Goal: Task Accomplishment & Management: Use online tool/utility

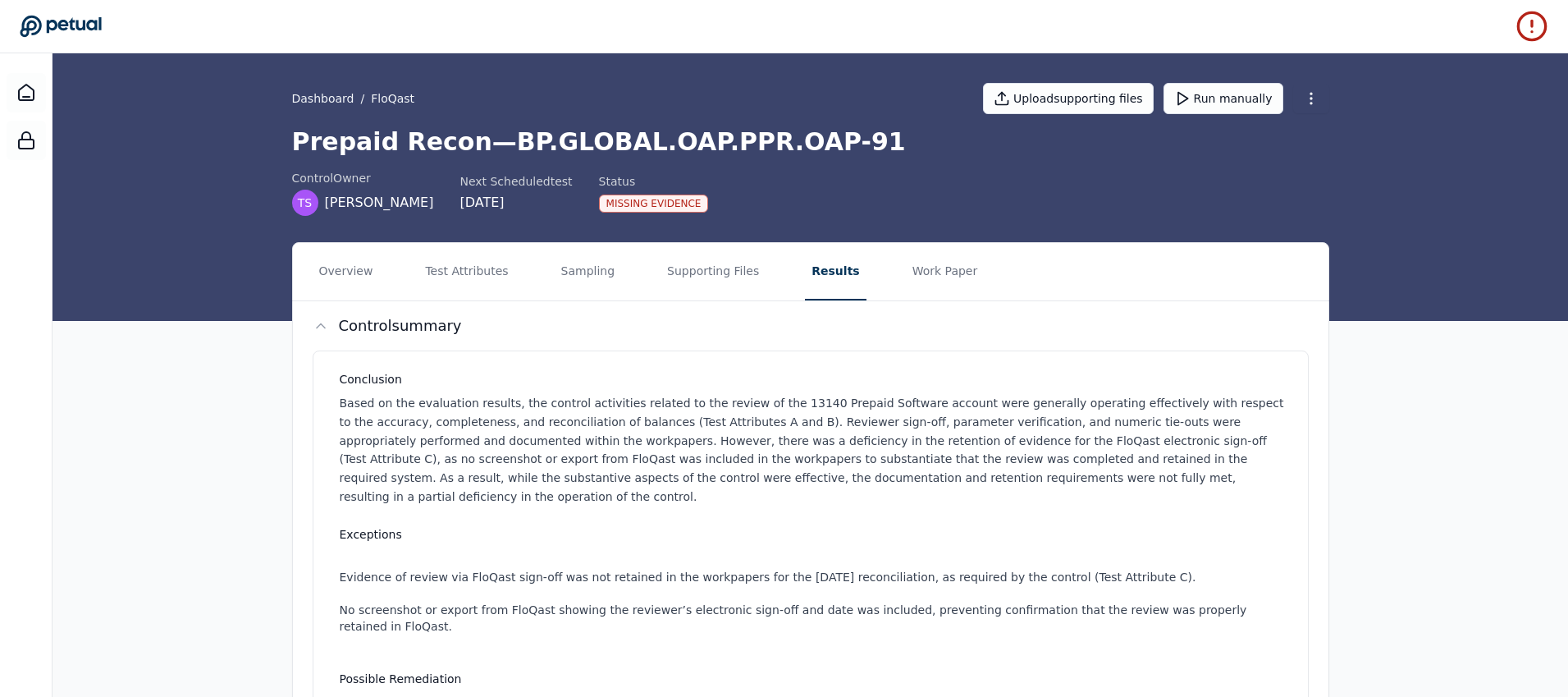
scroll to position [694, 0]
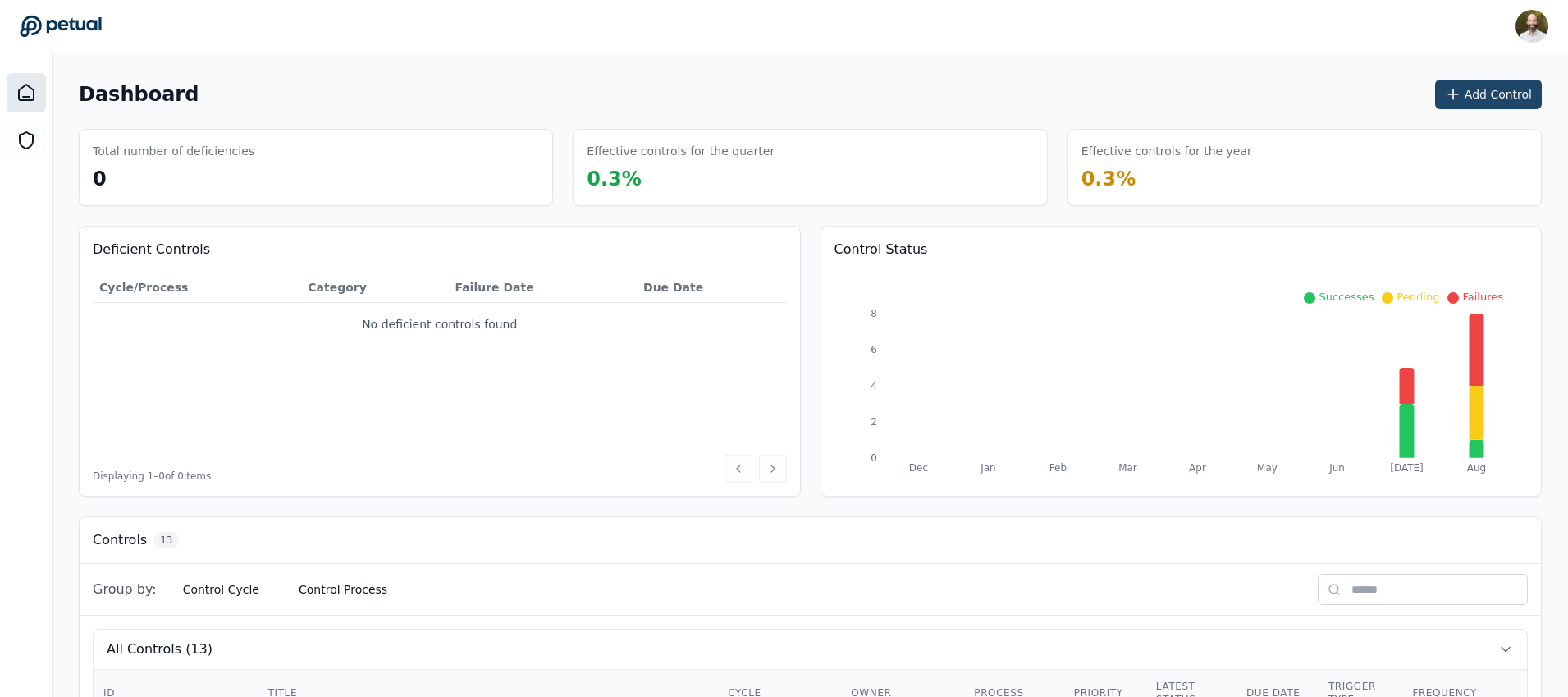
click at [1503, 95] on button "Add Control" at bounding box center [1489, 94] width 107 height 29
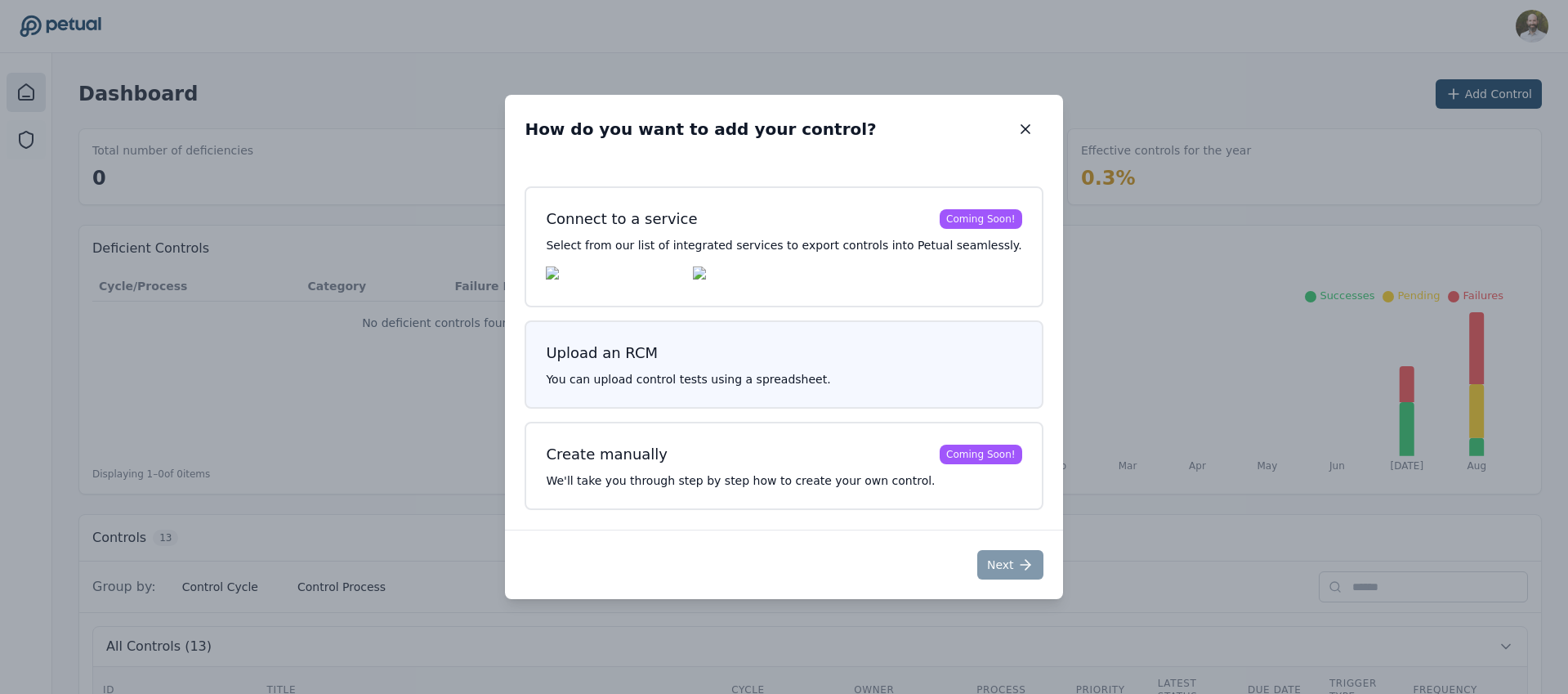
click at [786, 357] on h3 "Upload an RCM" at bounding box center [783, 353] width 476 height 23
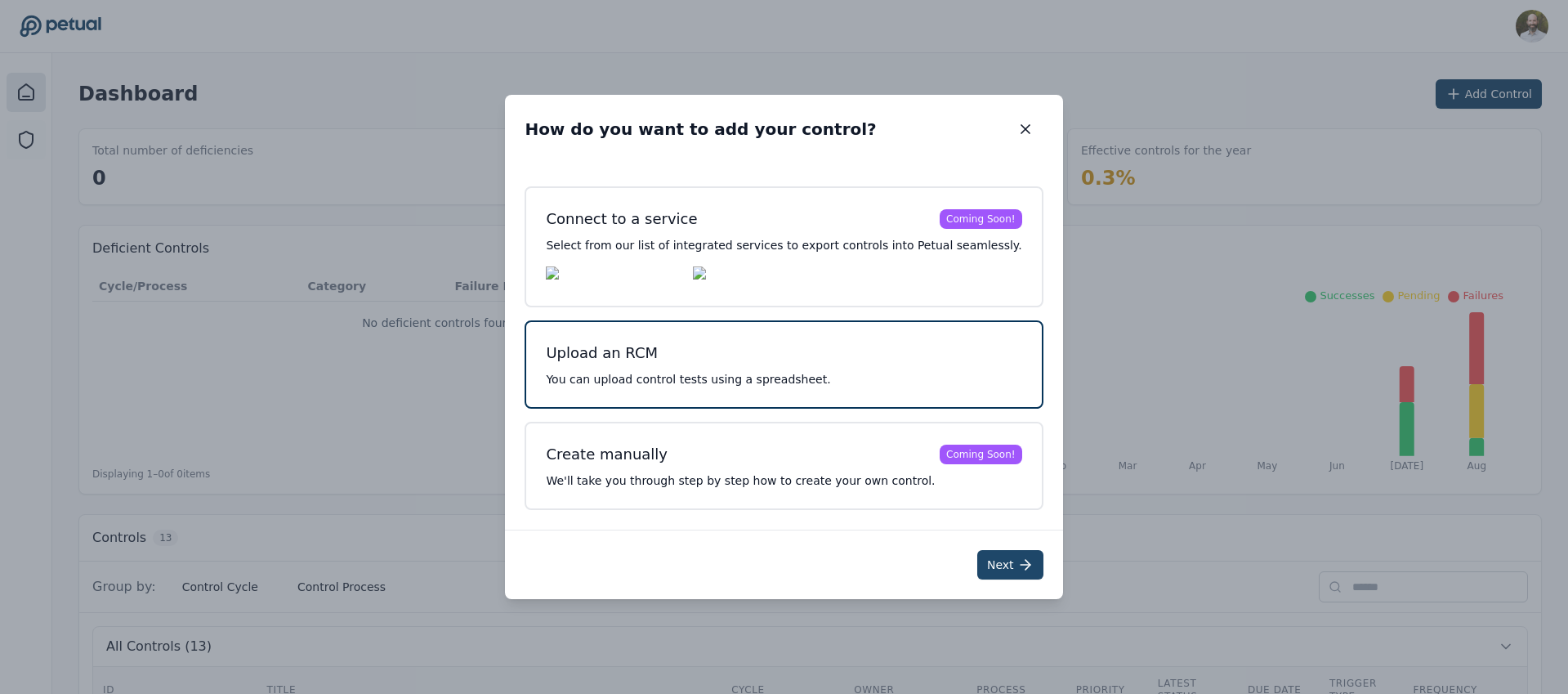
click at [982, 575] on button "Next" at bounding box center [1010, 565] width 66 height 29
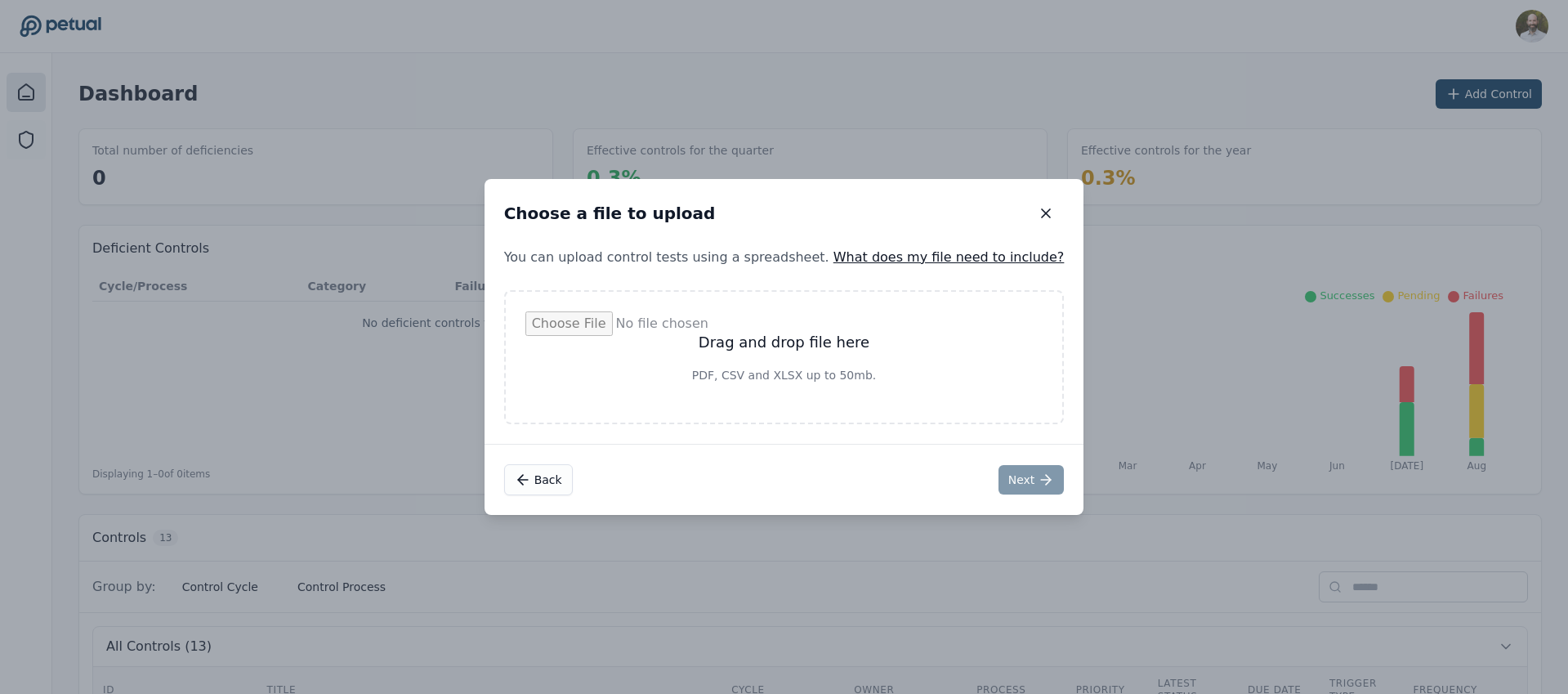
click at [776, 347] on input "file" at bounding box center [784, 358] width 518 height 92
type input "**********"
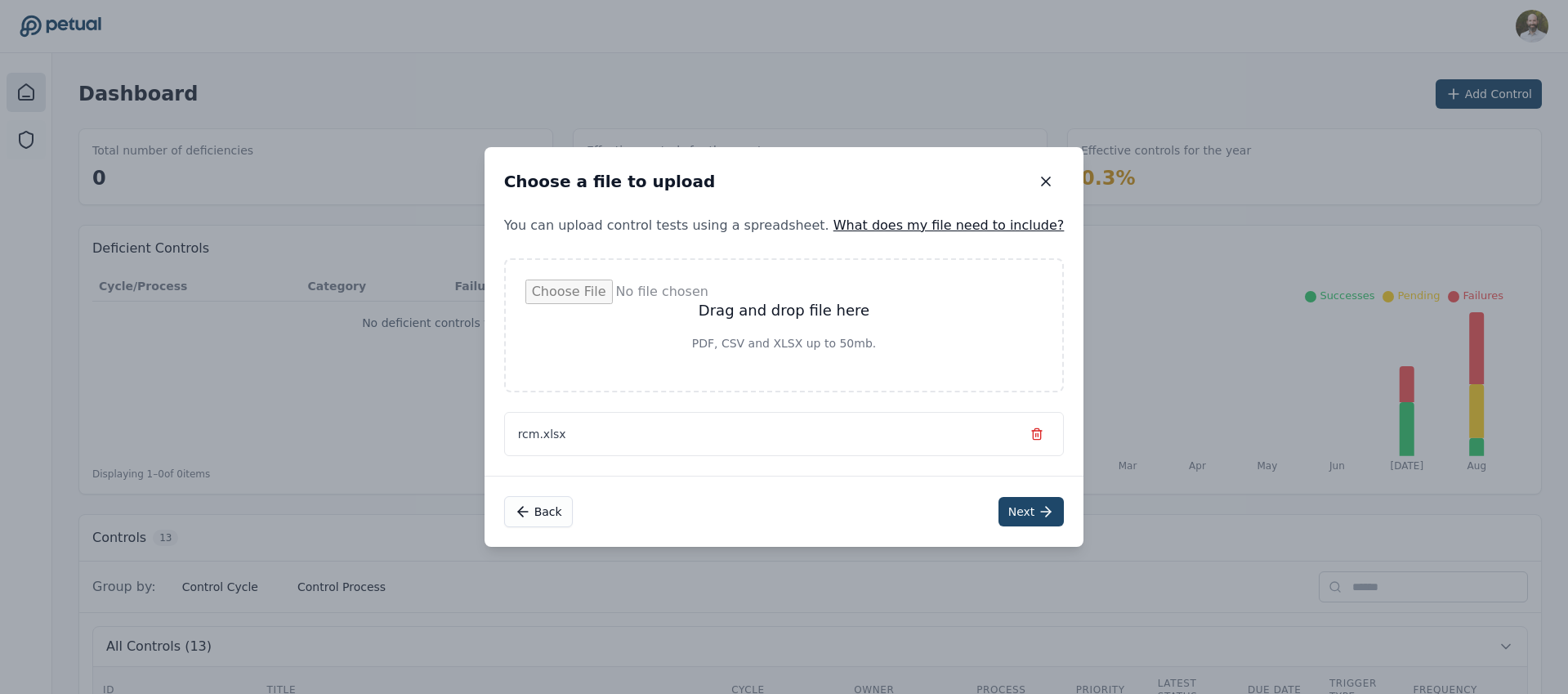
click at [999, 515] on button "Next" at bounding box center [1032, 512] width 66 height 29
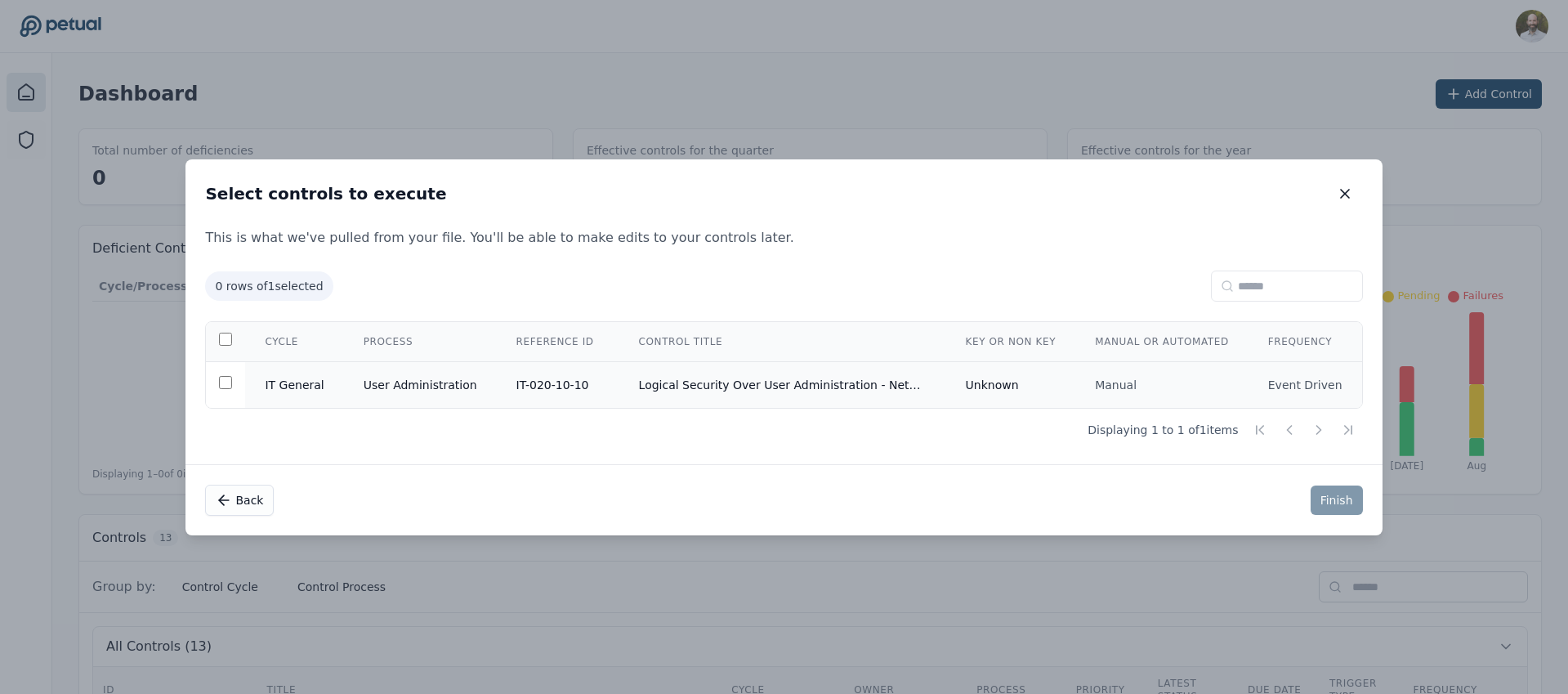
click at [692, 379] on td "Logical Security Over User Administration - NetSuite" at bounding box center [783, 384] width 327 height 47
click at [1333, 509] on button "Finish" at bounding box center [1337, 500] width 52 height 29
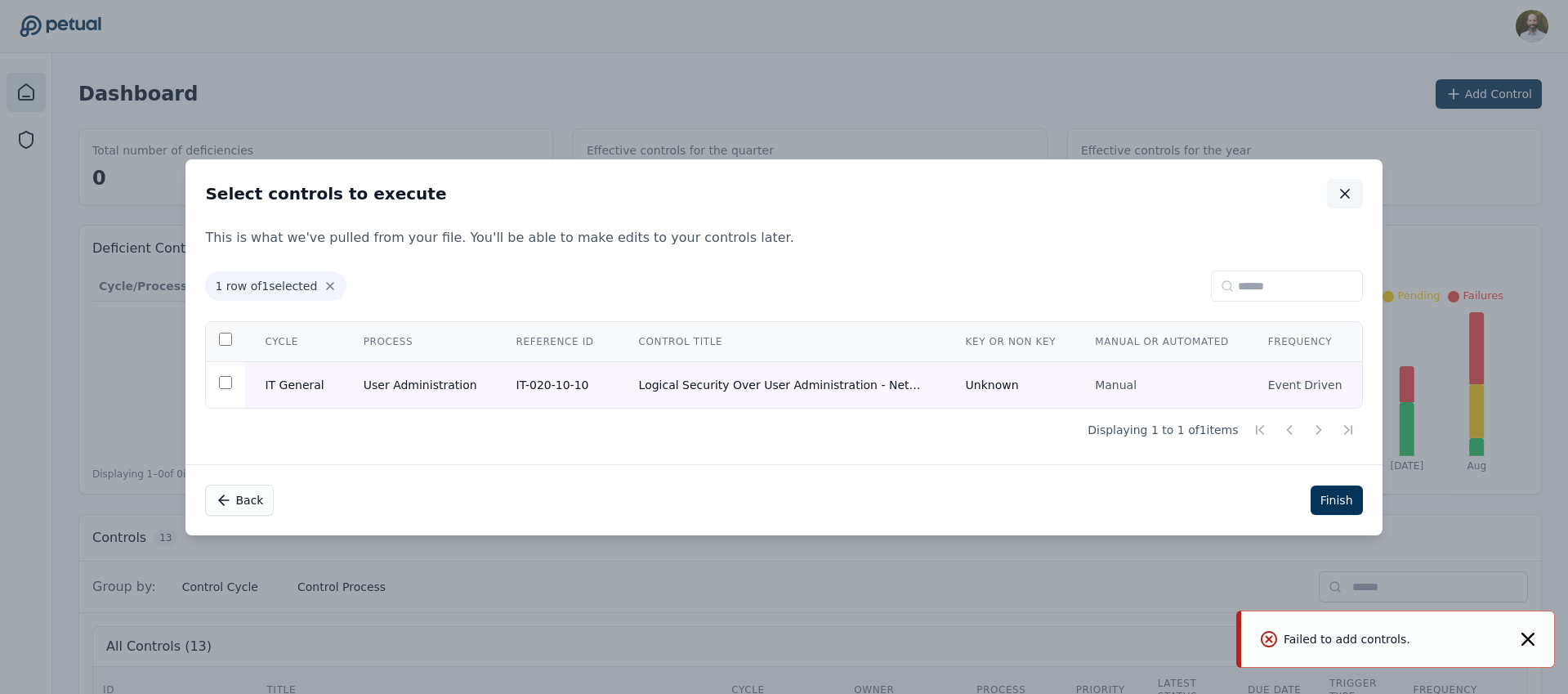
click at [1337, 188] on icon "button" at bounding box center [1345, 193] width 17 height 17
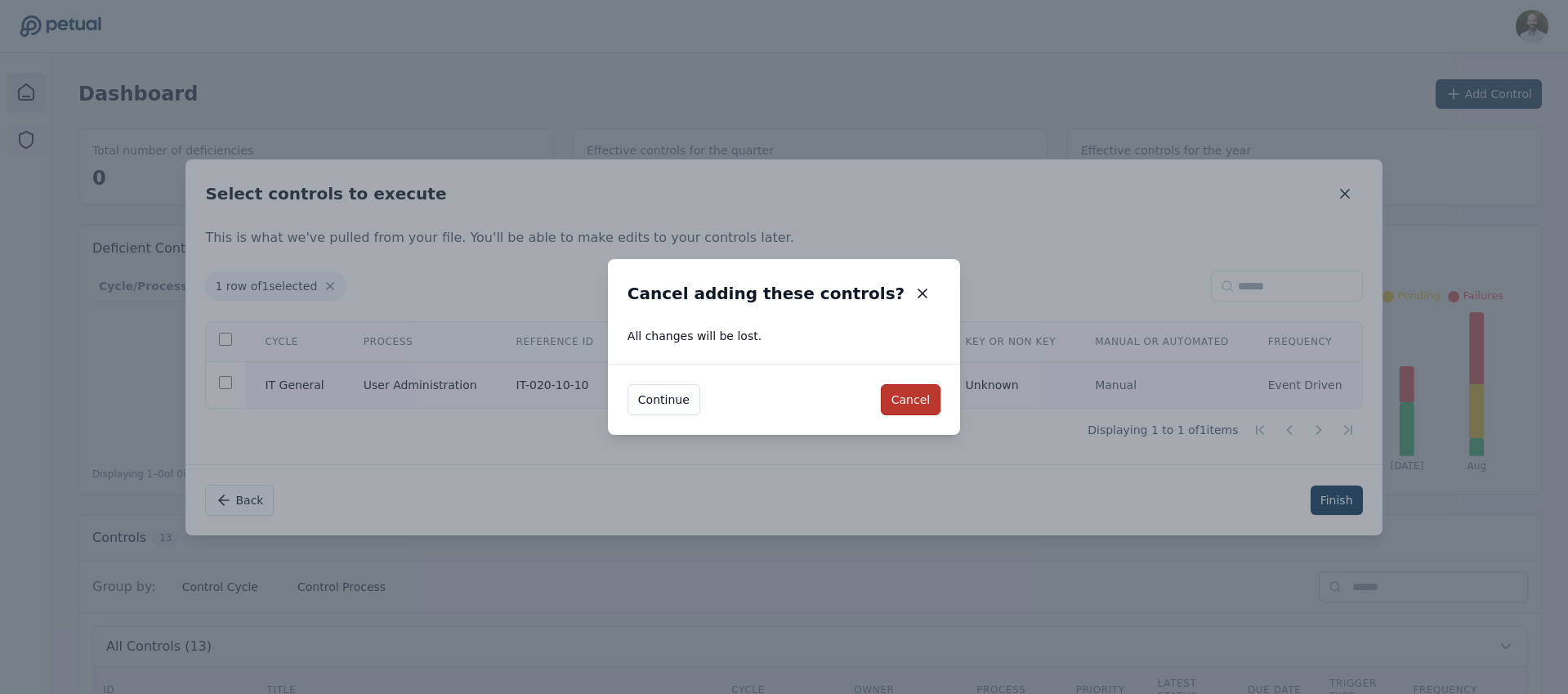
click at [900, 395] on button "Cancel" at bounding box center [911, 400] width 60 height 31
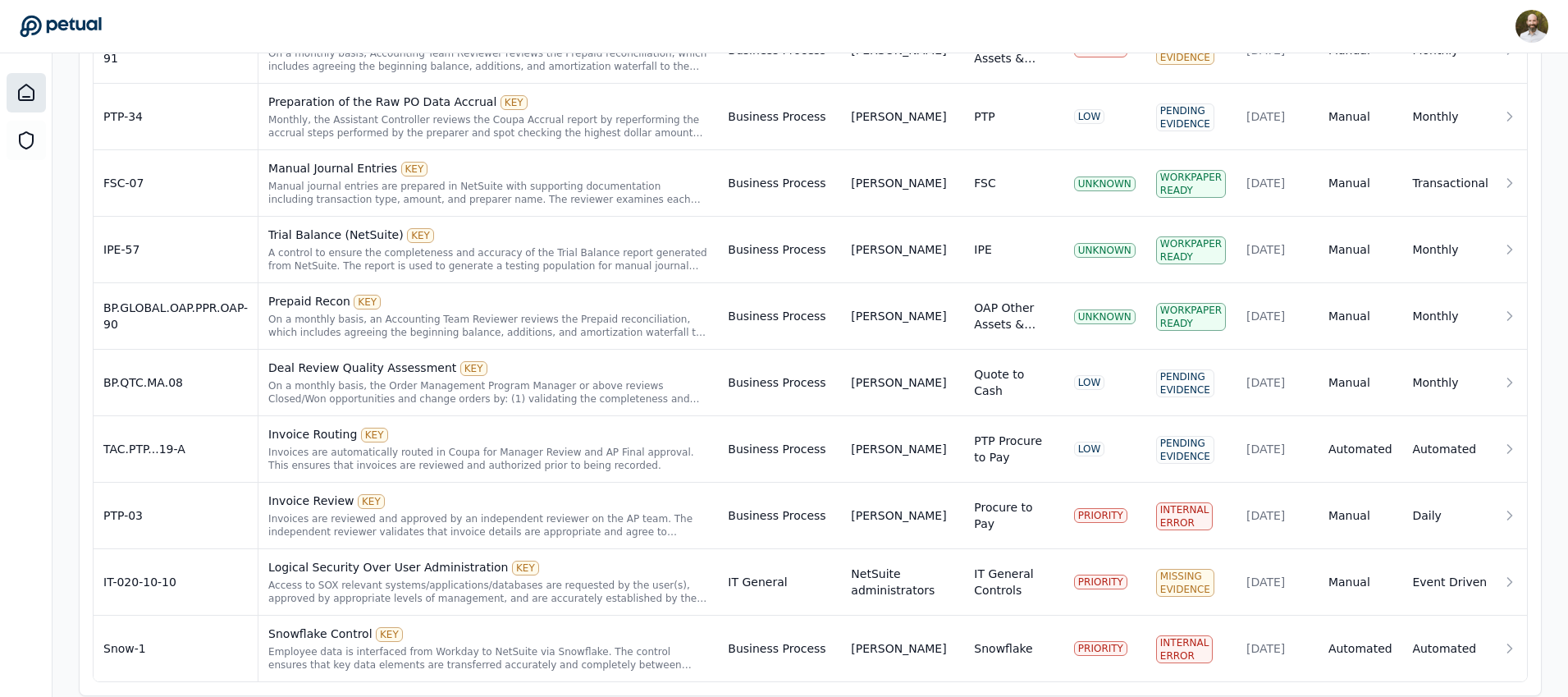
scroll to position [891, 0]
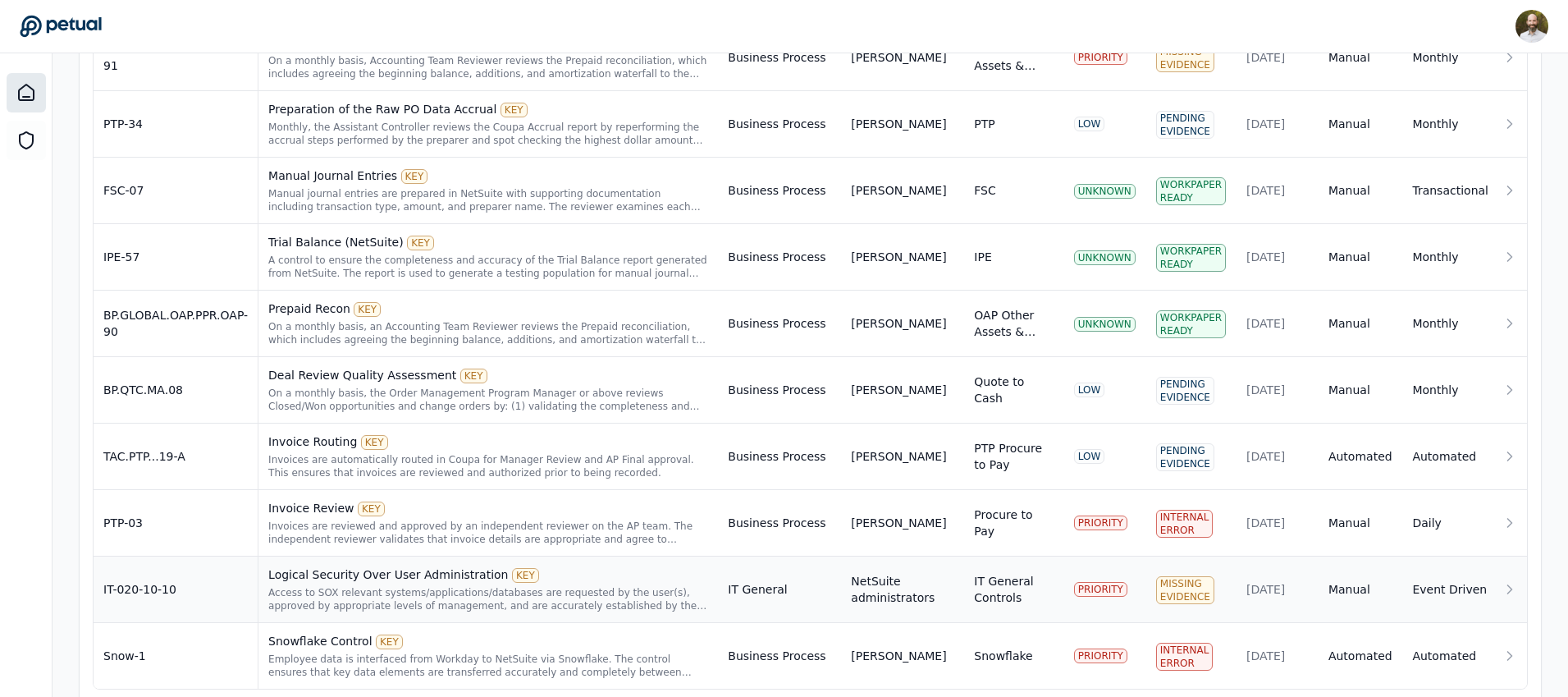
click at [705, 592] on div "Access to SOX relevant systems/applications/databases are requested by the user…" at bounding box center [488, 598] width 440 height 27
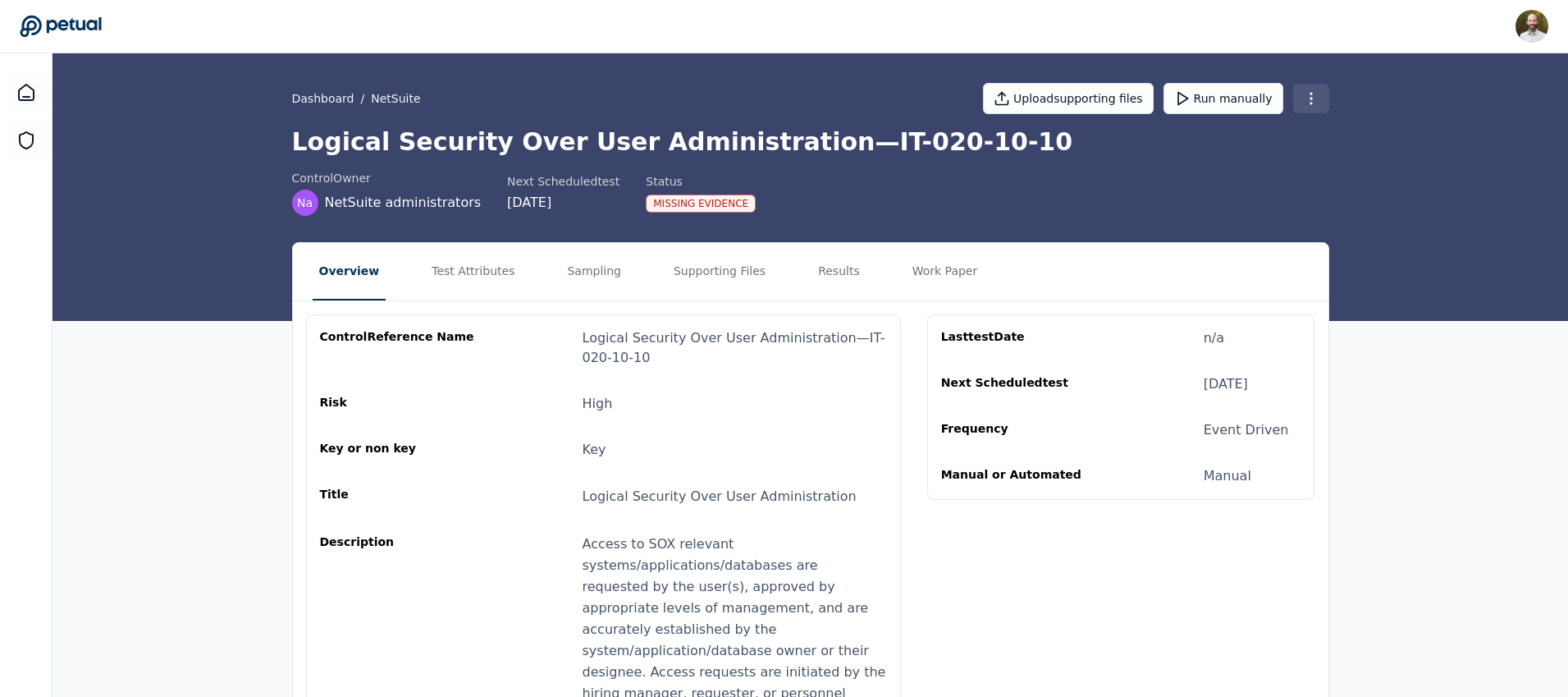
click at [1317, 108] on html "David Coulombe david.coulombe@petual.ai Sign out Dashboard / NetSuite Upload su…" at bounding box center [784, 565] width 1568 height 1131
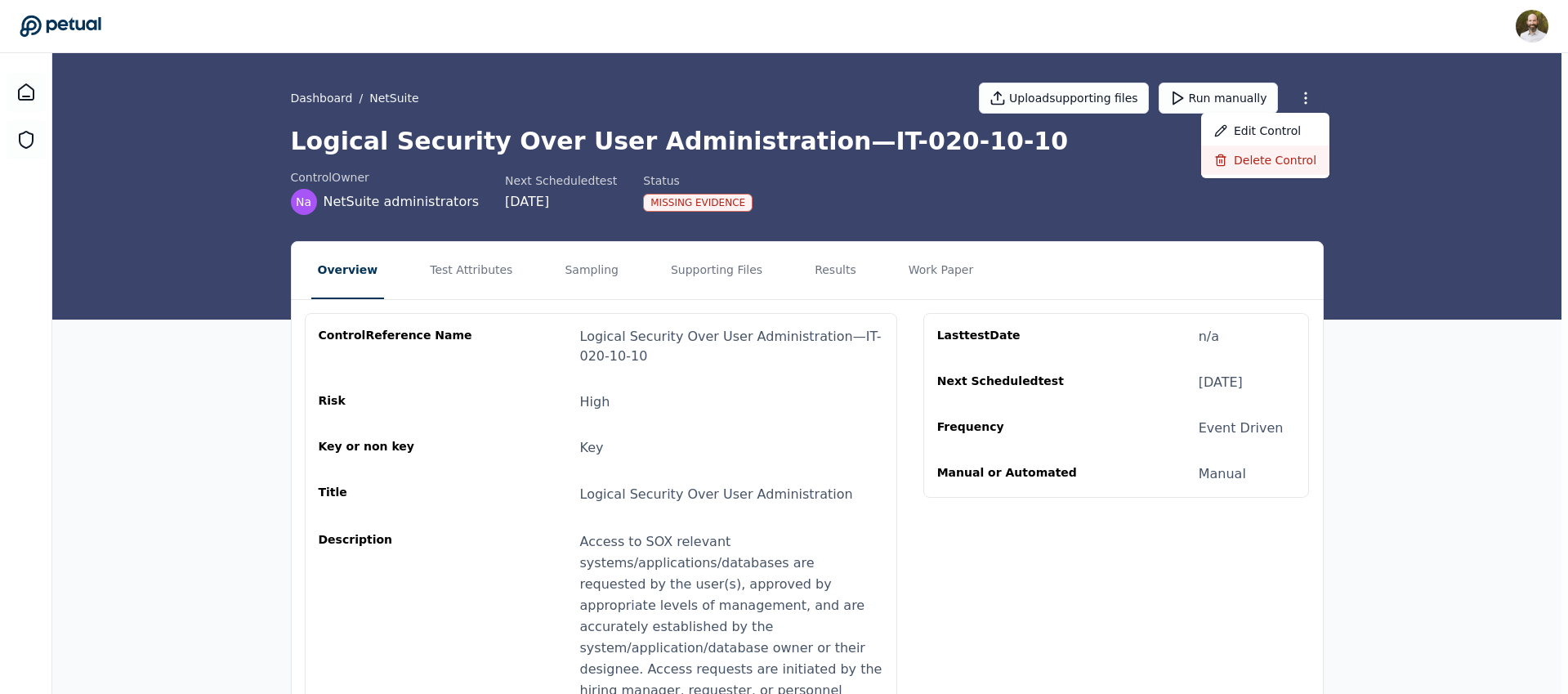
click at [1258, 161] on div "Delete control" at bounding box center [1265, 160] width 128 height 29
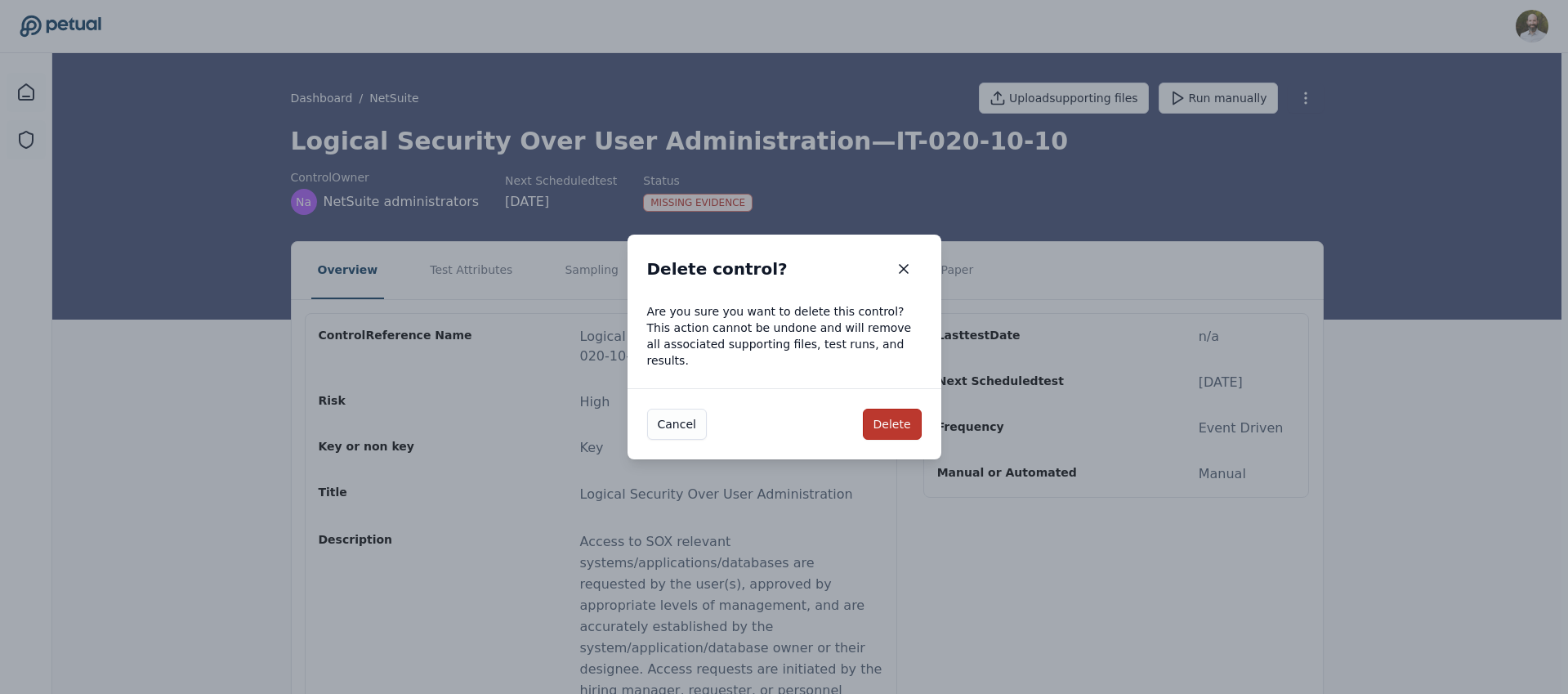
click at [882, 417] on button "Delete" at bounding box center [892, 424] width 59 height 31
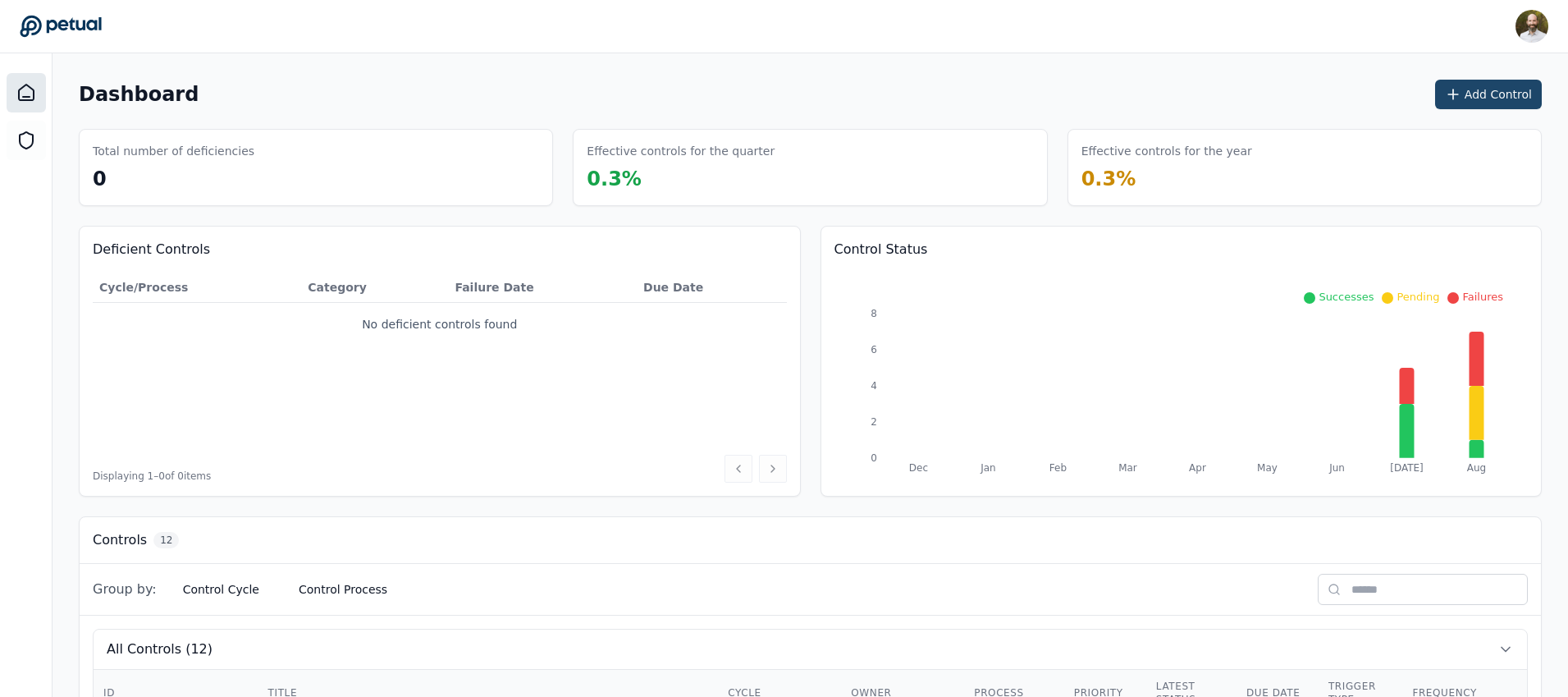
click at [1486, 103] on button "Add Control" at bounding box center [1489, 94] width 107 height 29
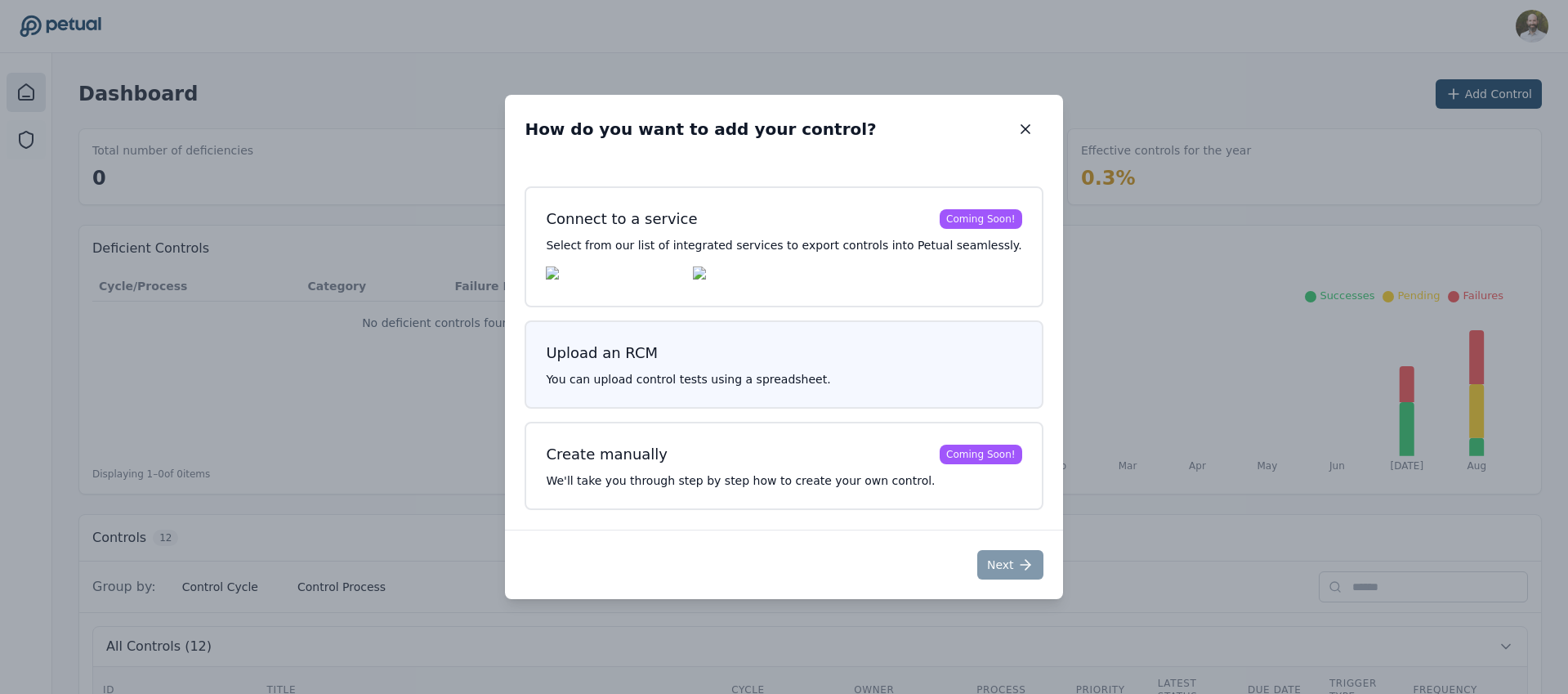
click at [784, 342] on div "Upload an RCM You can upload control tests using a spreadsheet." at bounding box center [783, 364] width 518 height 88
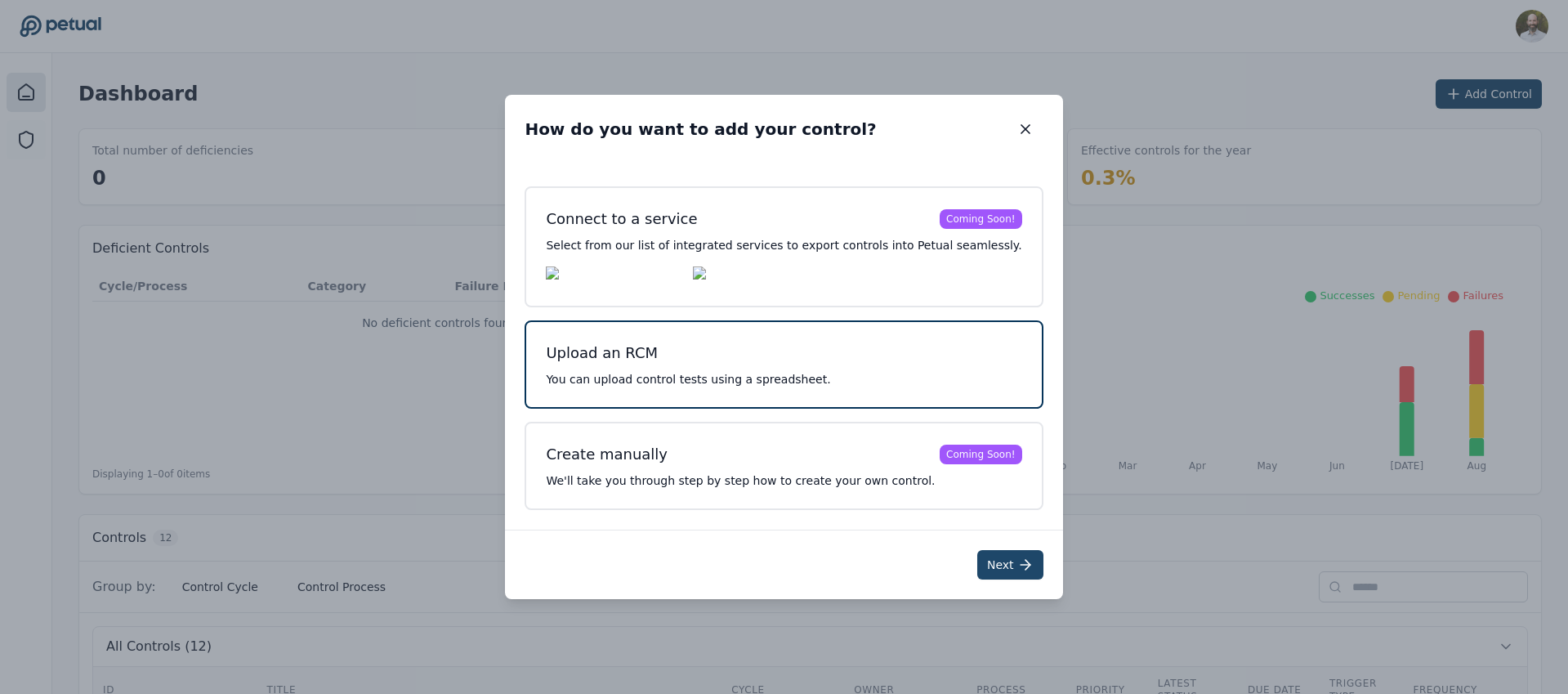
click at [987, 561] on button "Next" at bounding box center [1010, 565] width 66 height 29
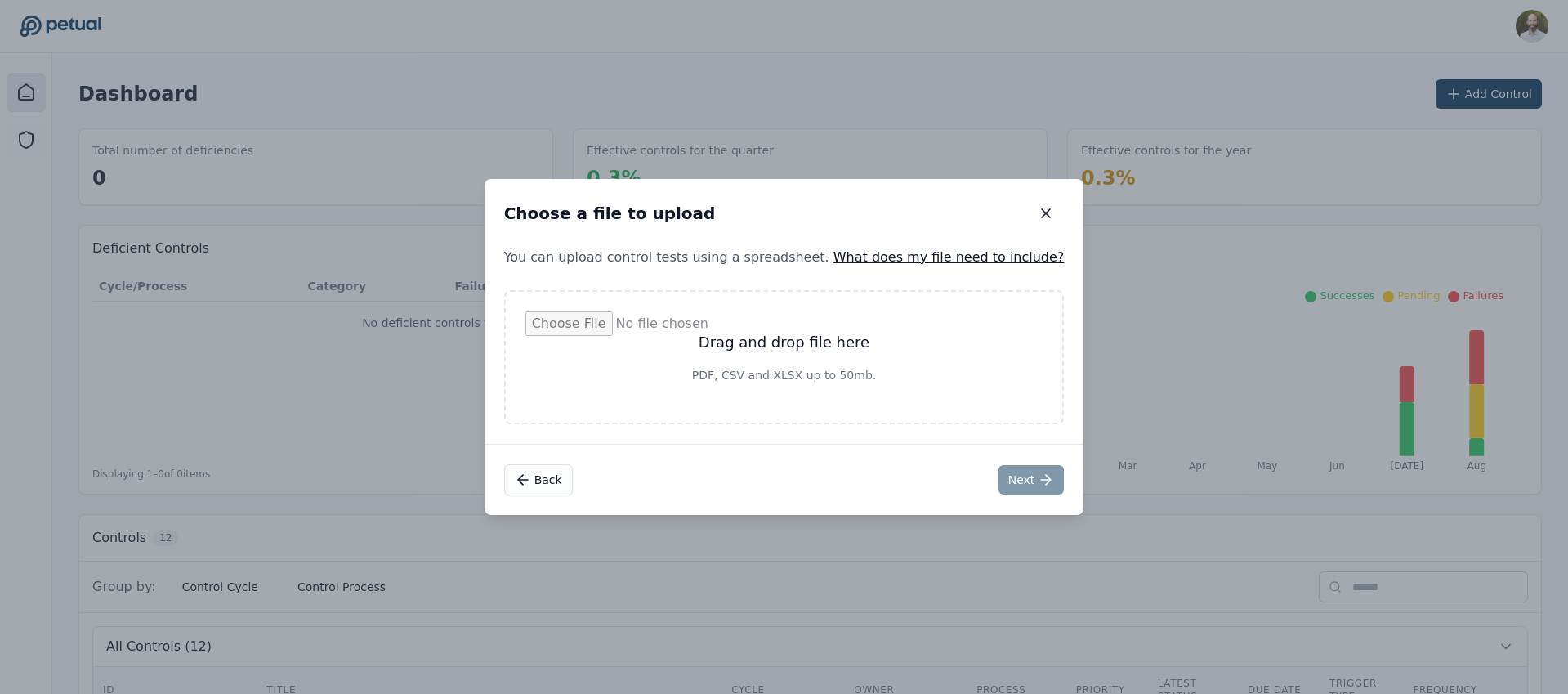
click at [810, 328] on input "file" at bounding box center [784, 358] width 518 height 92
type input "**********"
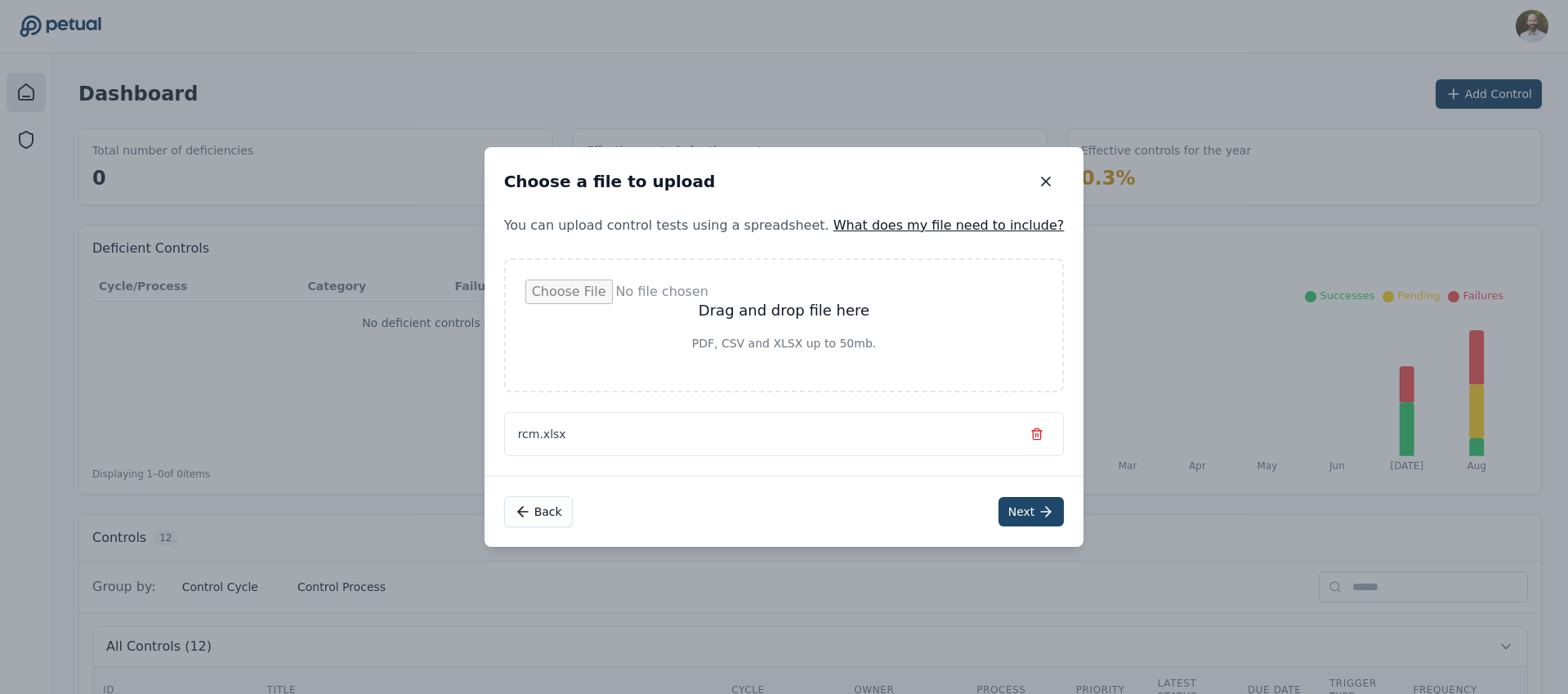
click at [1038, 518] on icon at bounding box center [1046, 512] width 17 height 17
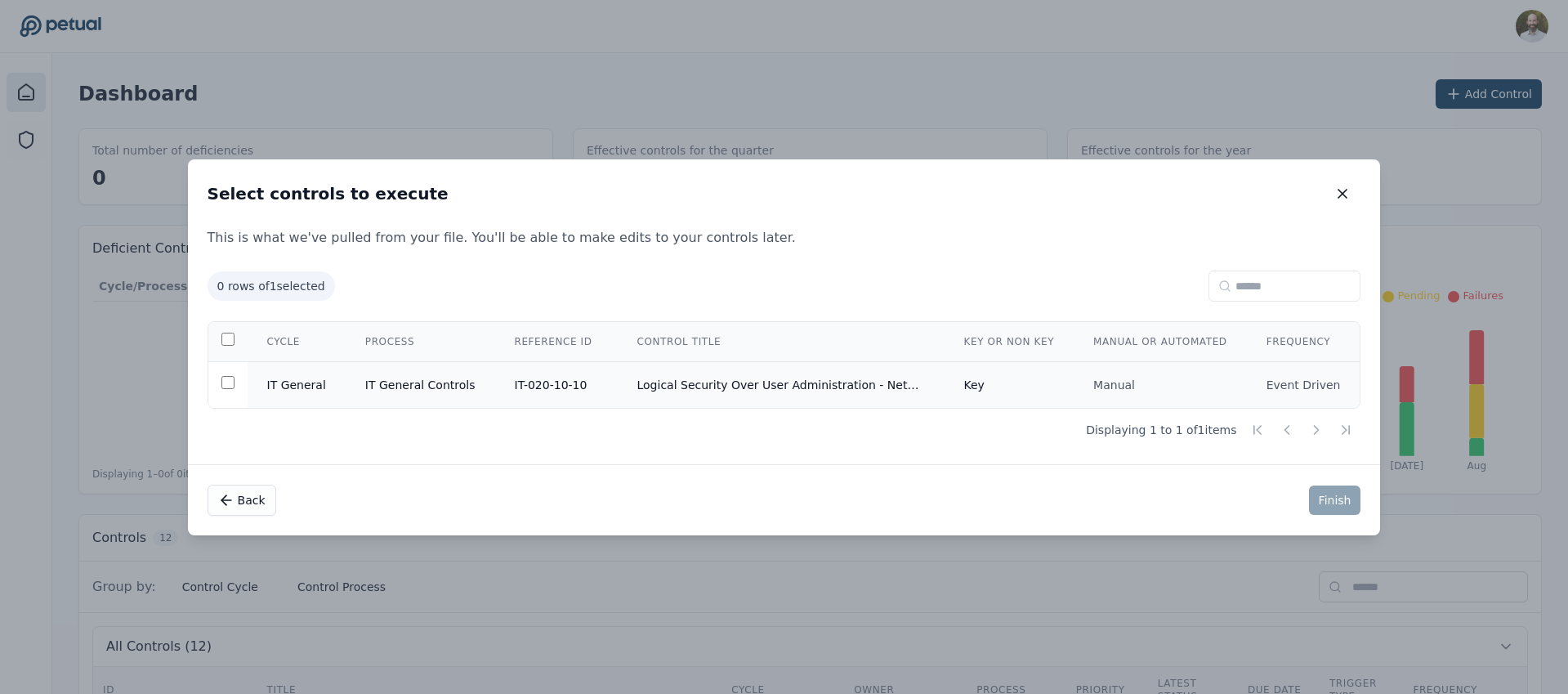
click at [688, 376] on td "Logical Security Over User Administration - NetSuite" at bounding box center [781, 384] width 327 height 47
click at [1331, 507] on button "Finish" at bounding box center [1335, 500] width 52 height 29
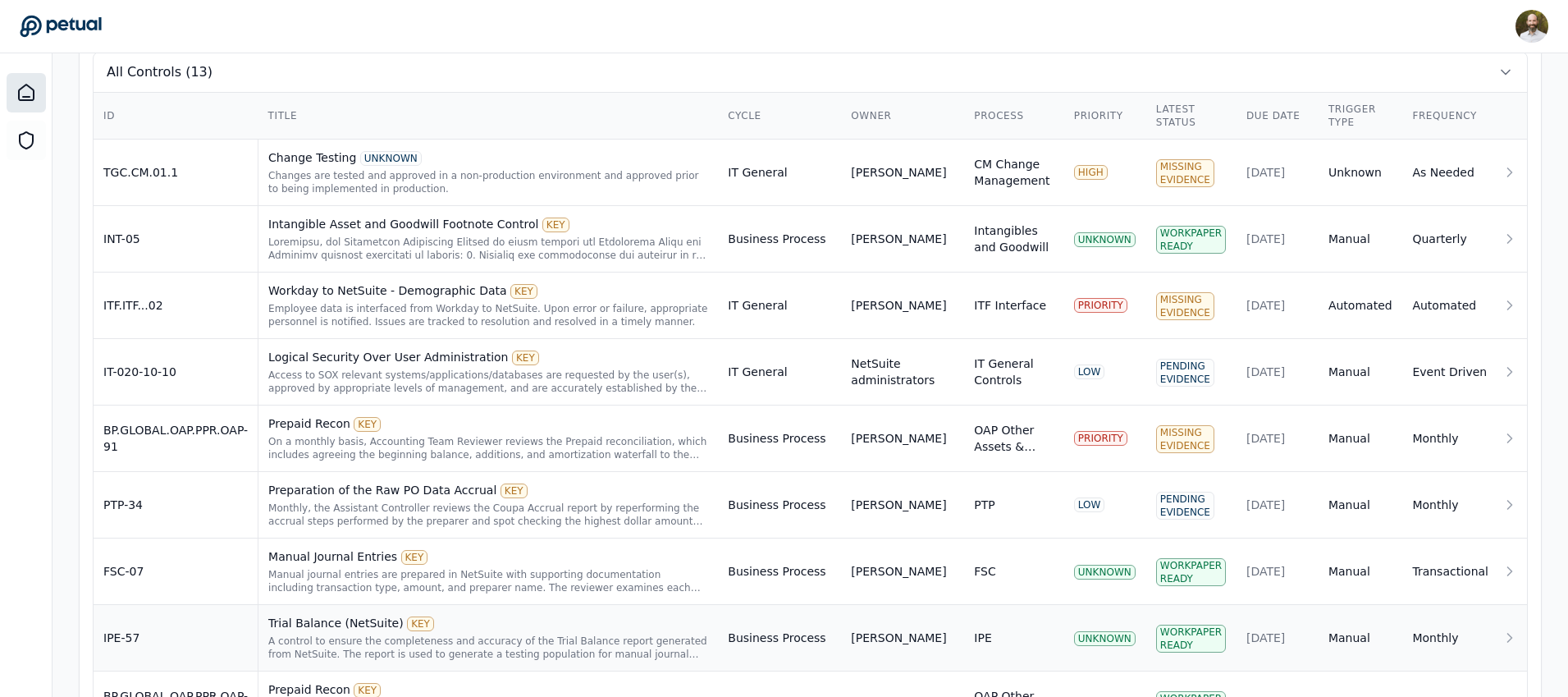
scroll to position [587, 0]
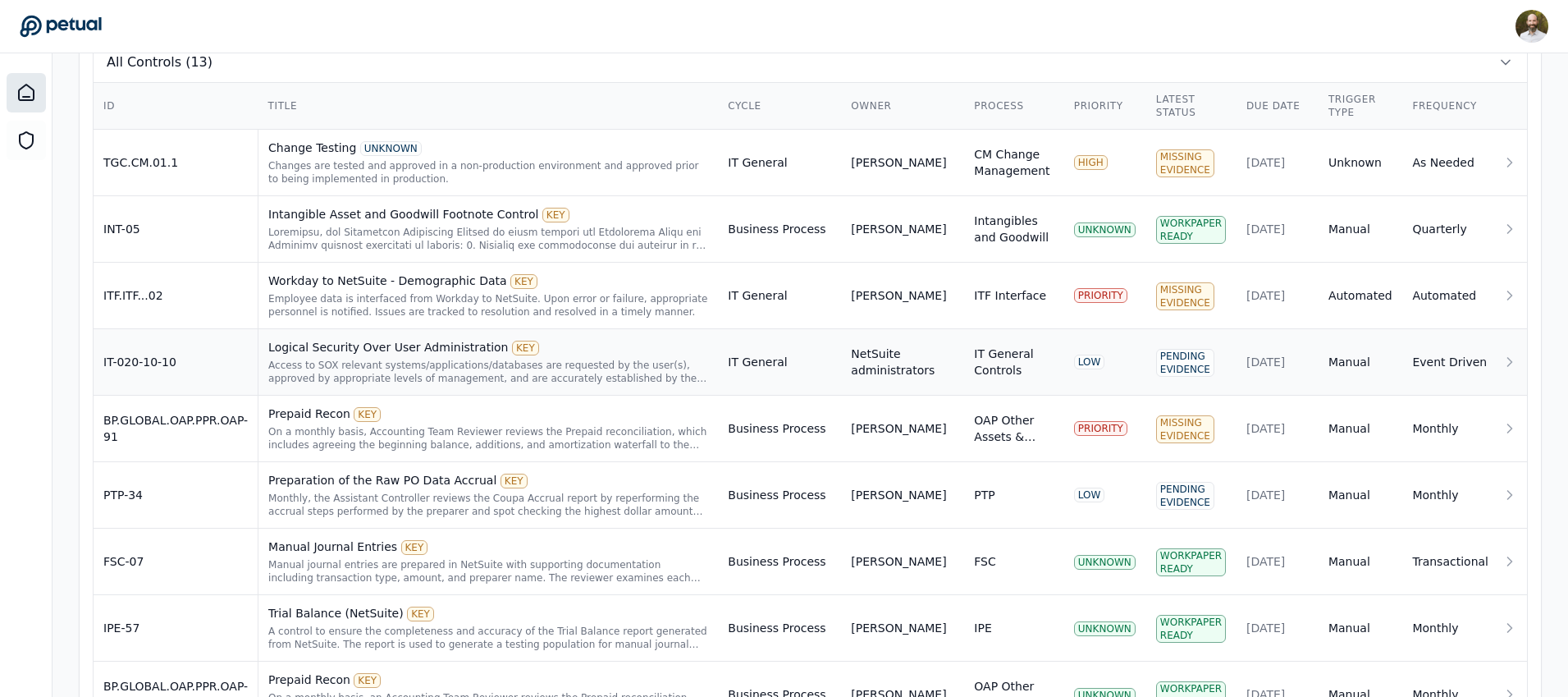
click at [615, 365] on div "Access to SOX relevant systems/applications/databases are requested by the user…" at bounding box center [488, 371] width 440 height 27
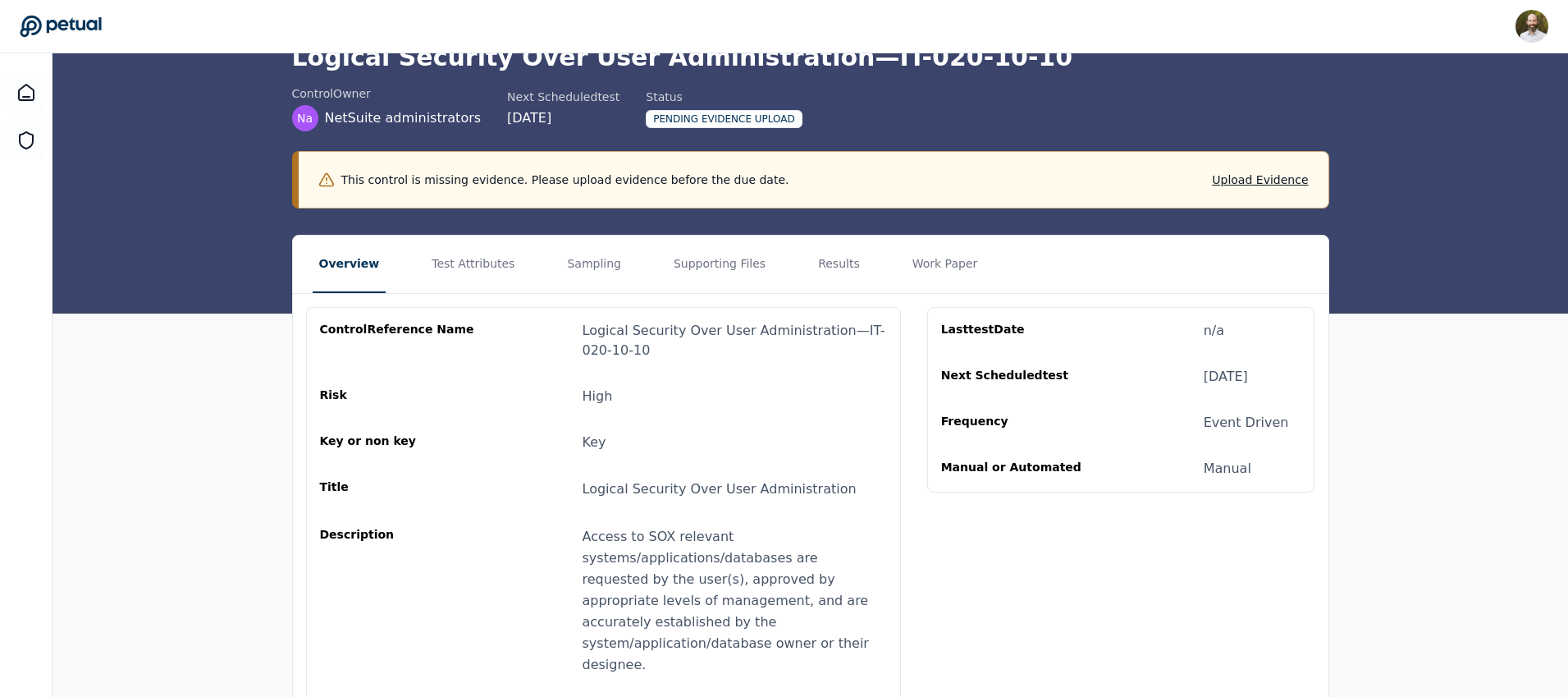
scroll to position [75, 0]
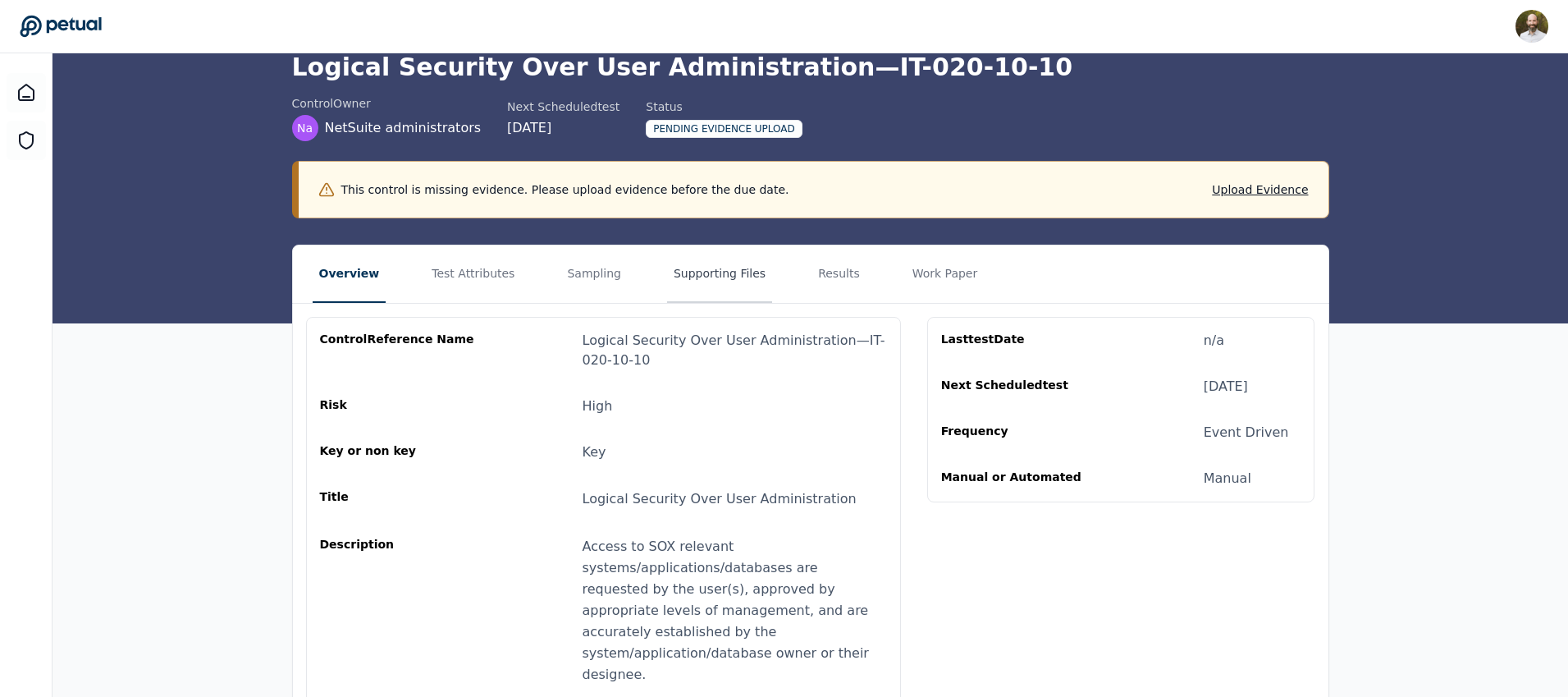
click at [700, 278] on button "Supporting Files" at bounding box center [720, 273] width 105 height 57
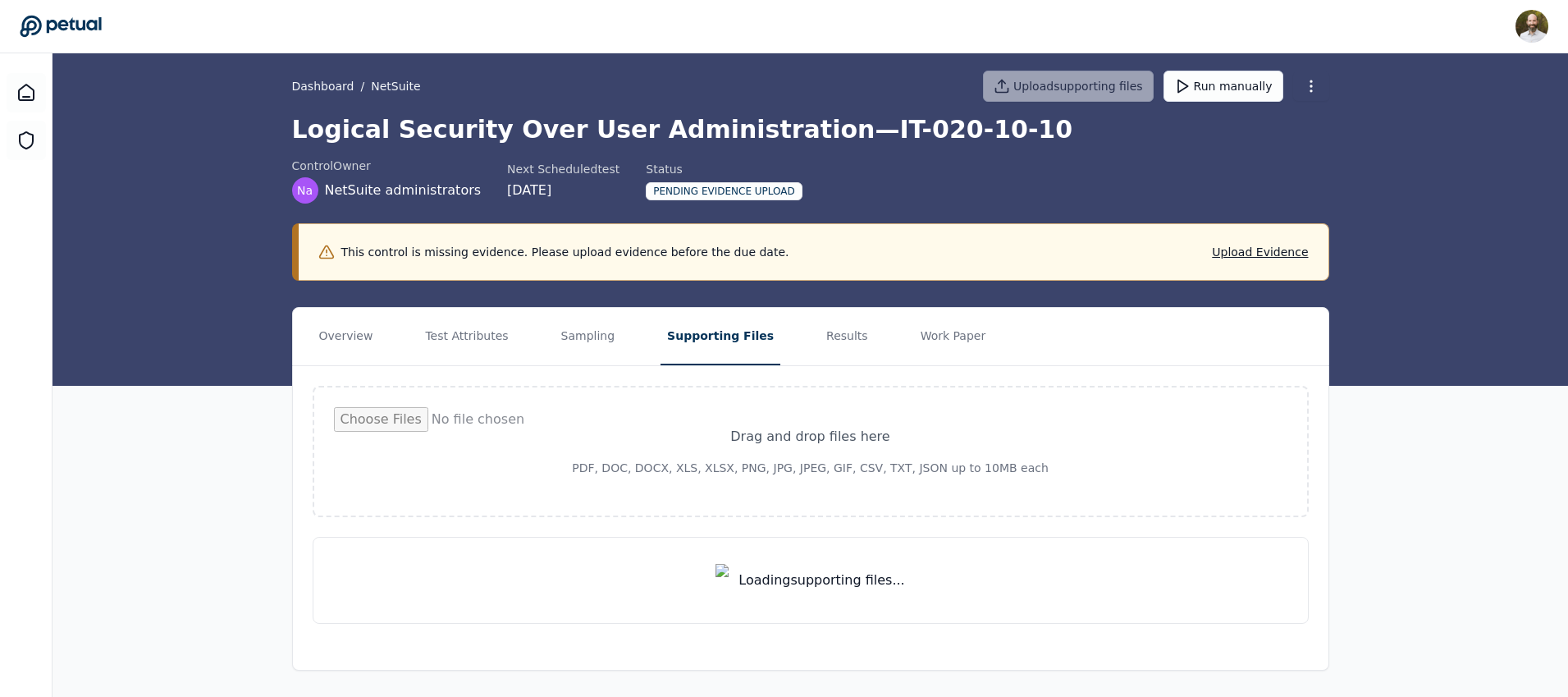
scroll to position [0, 0]
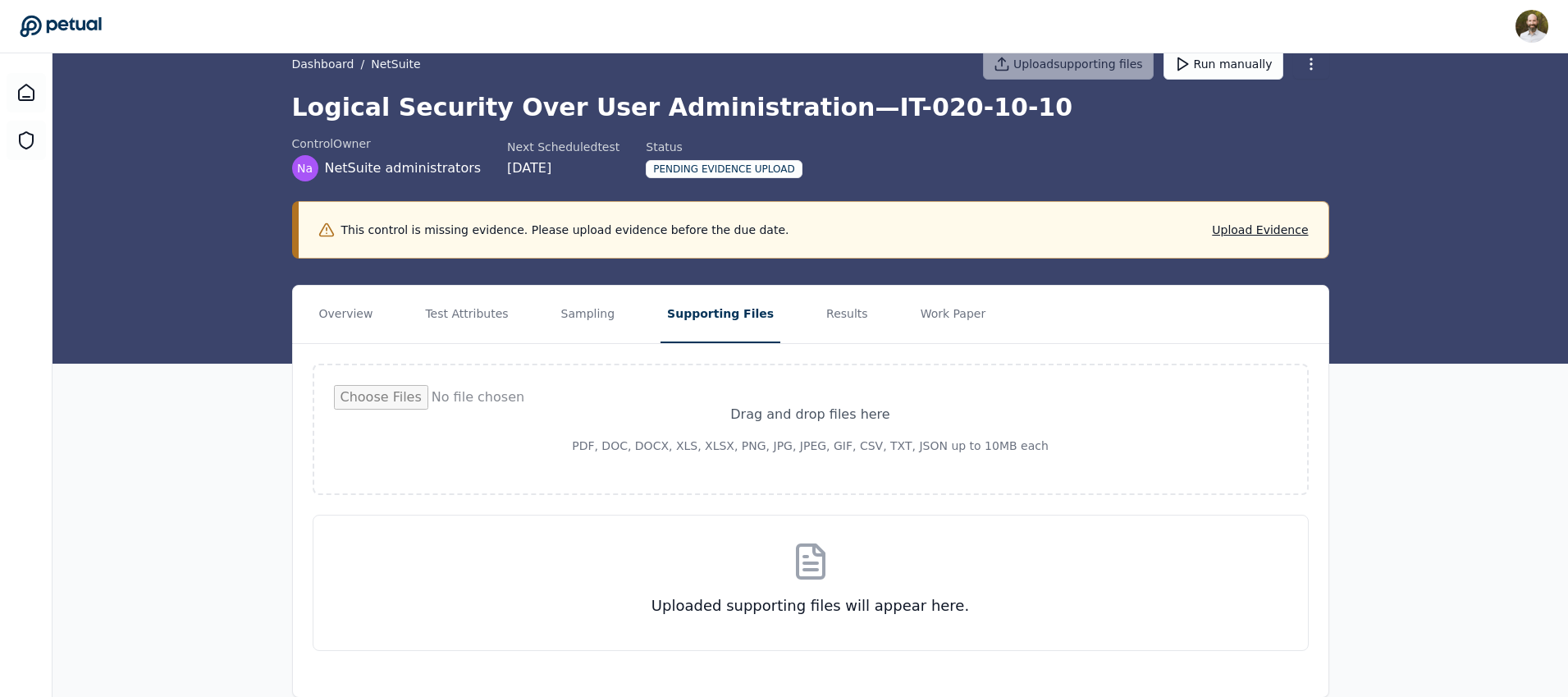
scroll to position [60, 0]
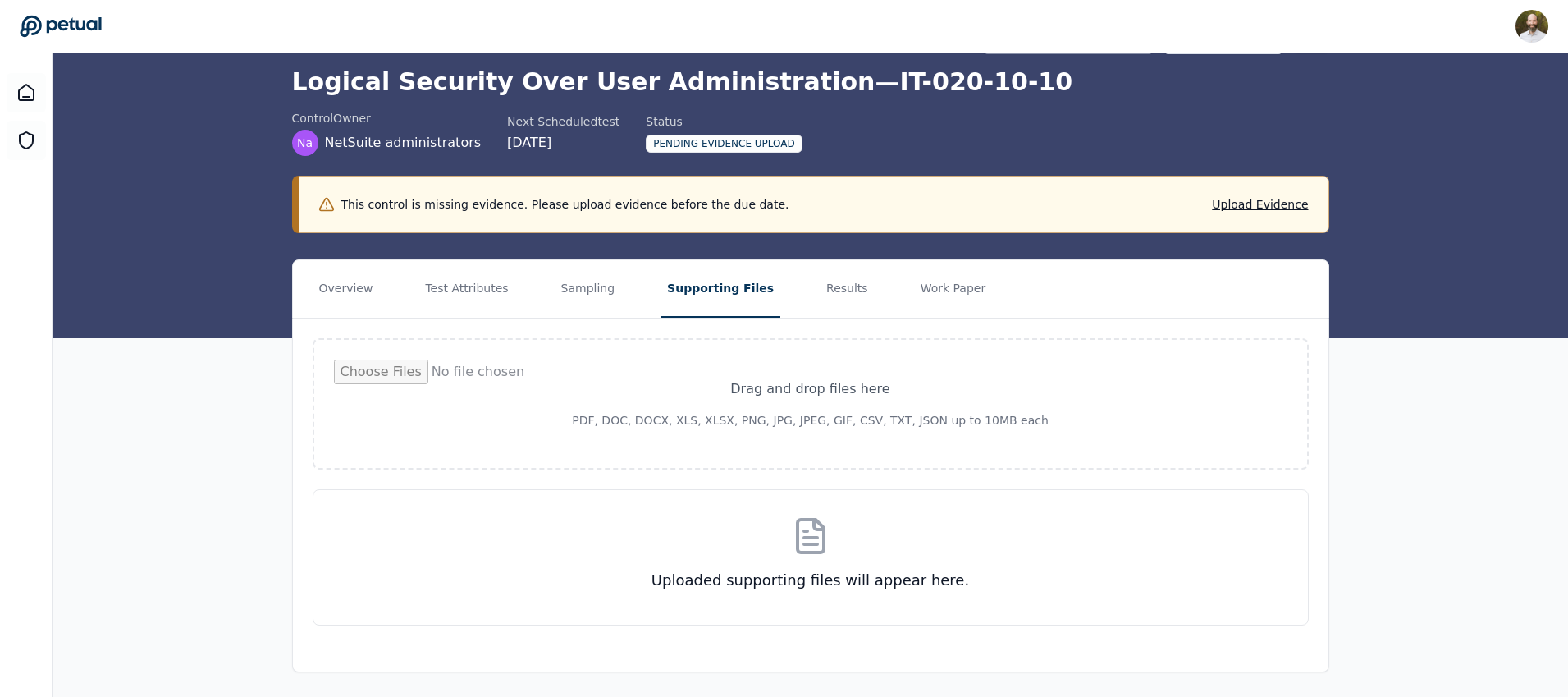
click at [824, 418] on input "file" at bounding box center [811, 403] width 954 height 88
type input "**********"
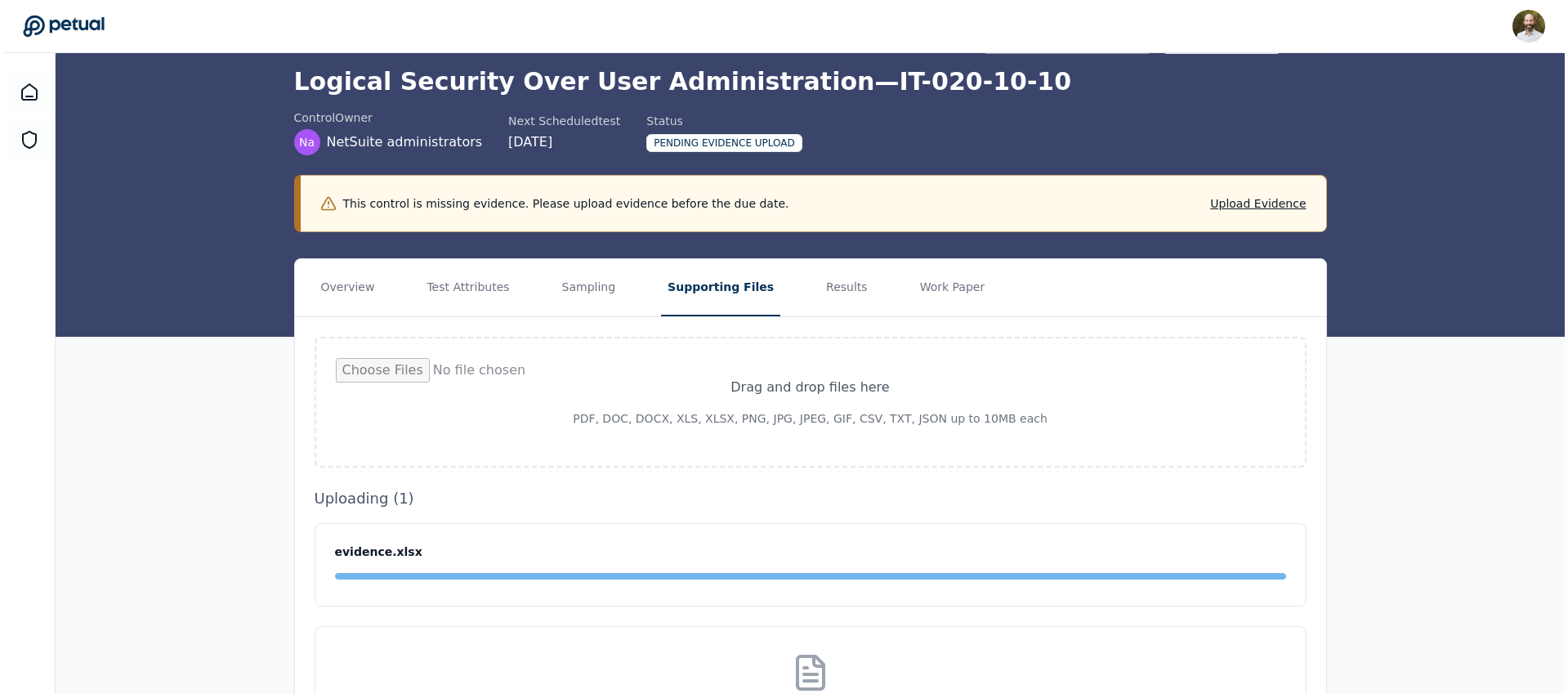
scroll to position [0, 0]
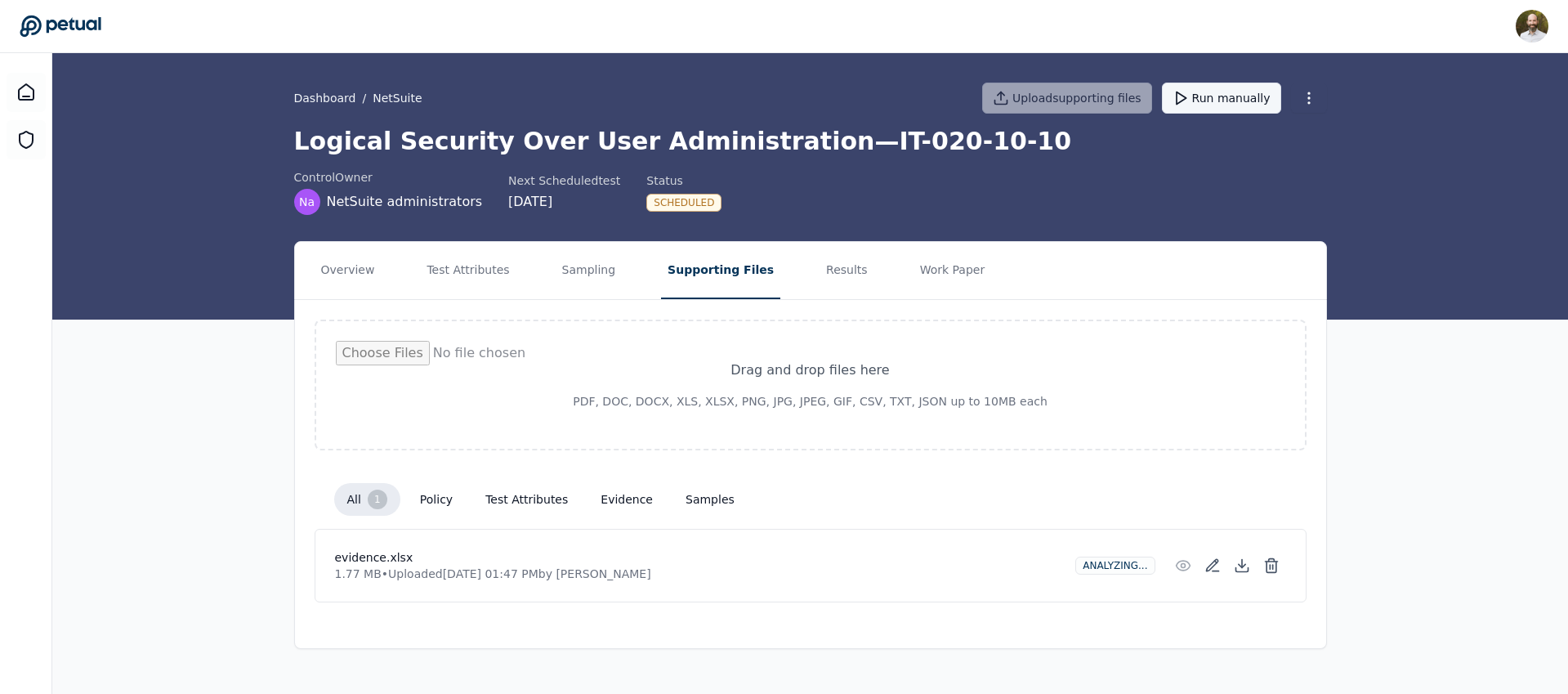
click at [1232, 96] on button "Run manually" at bounding box center [1221, 98] width 119 height 31
click at [570, 274] on button "Sampling" at bounding box center [589, 270] width 67 height 57
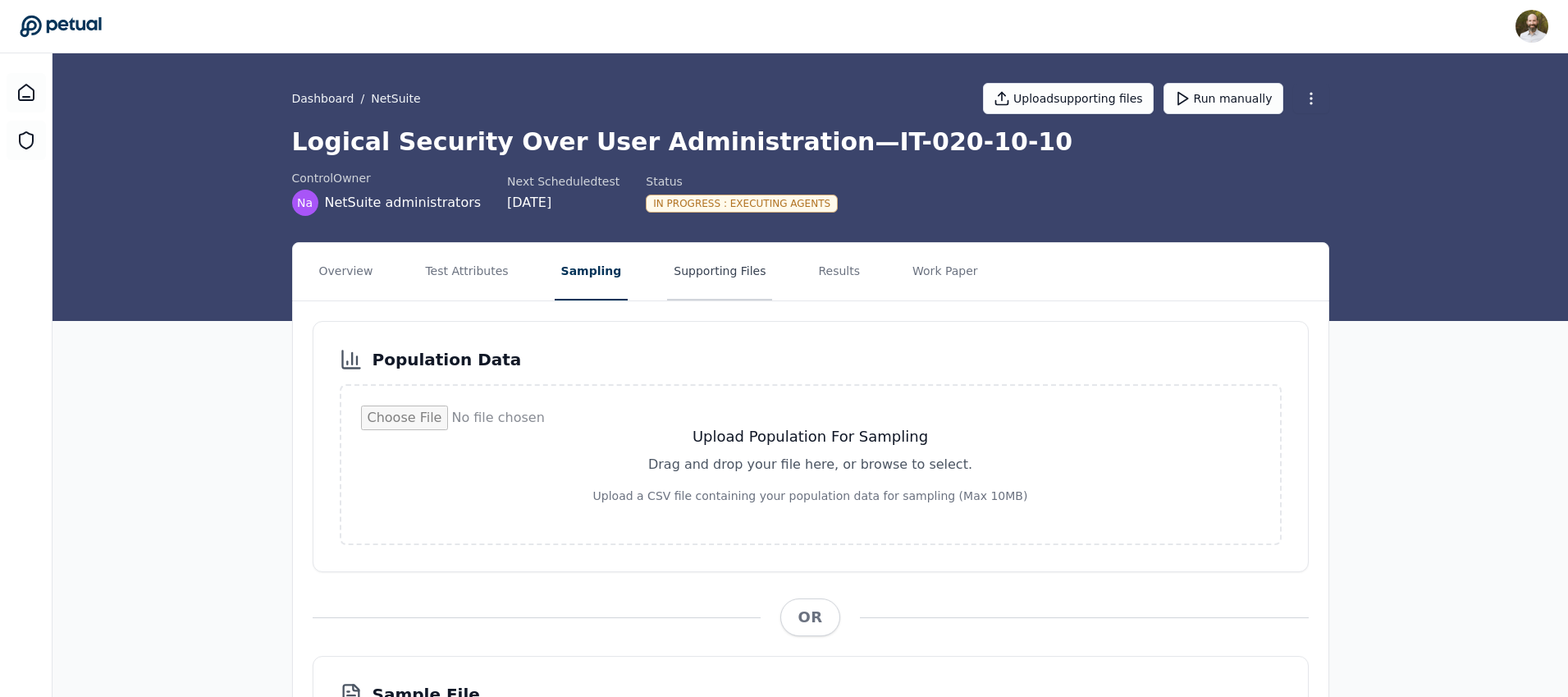
click at [700, 261] on button "Supporting Files" at bounding box center [720, 272] width 105 height 57
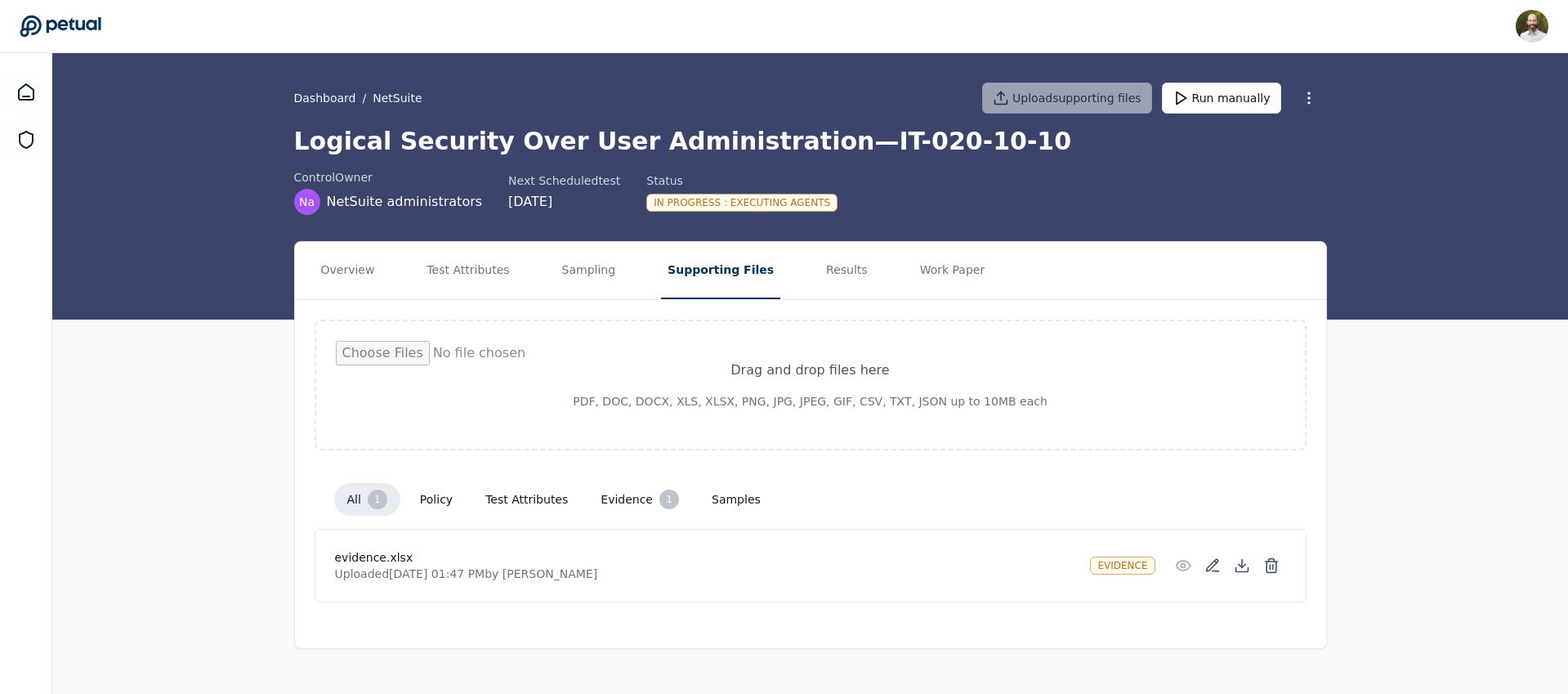
click at [536, 501] on button "test attributes" at bounding box center [526, 500] width 109 height 29
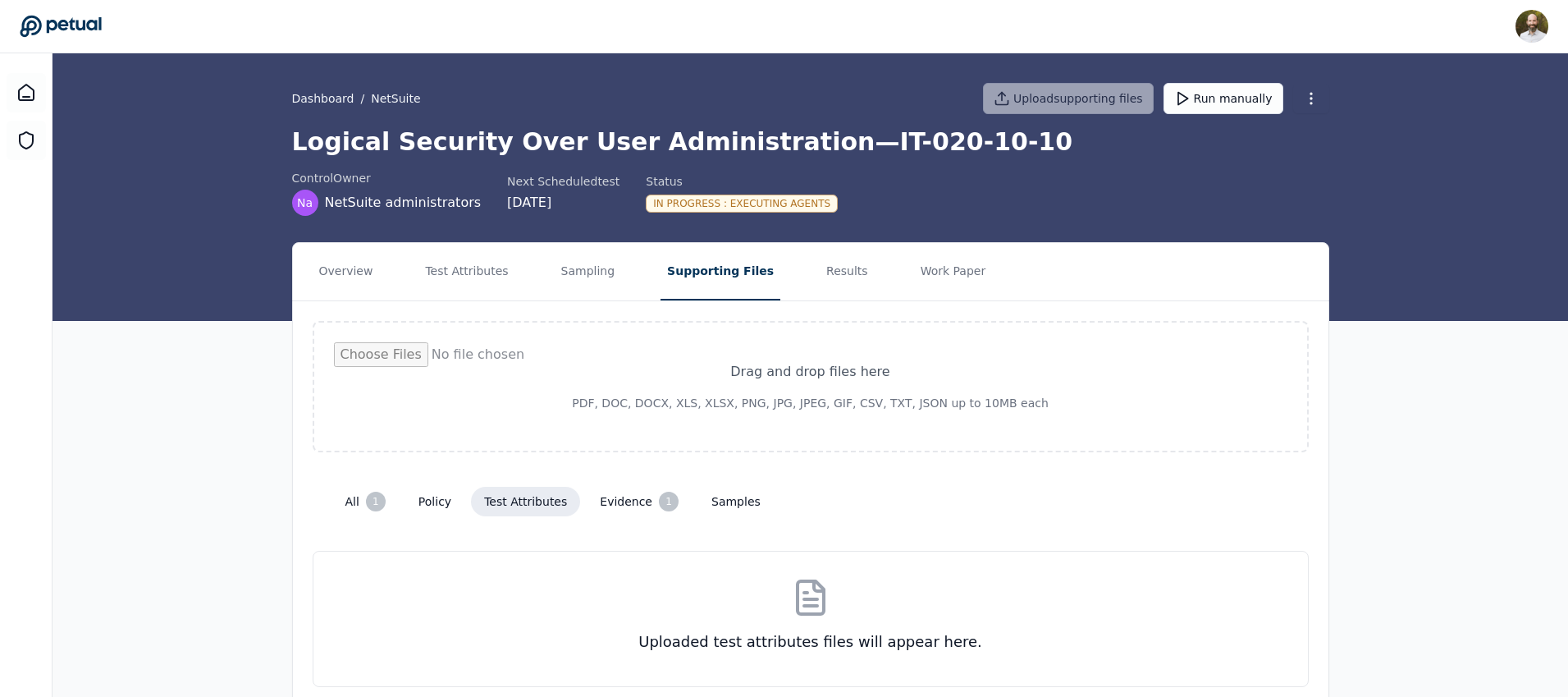
click at [615, 494] on button "evidence 1" at bounding box center [639, 502] width 105 height 33
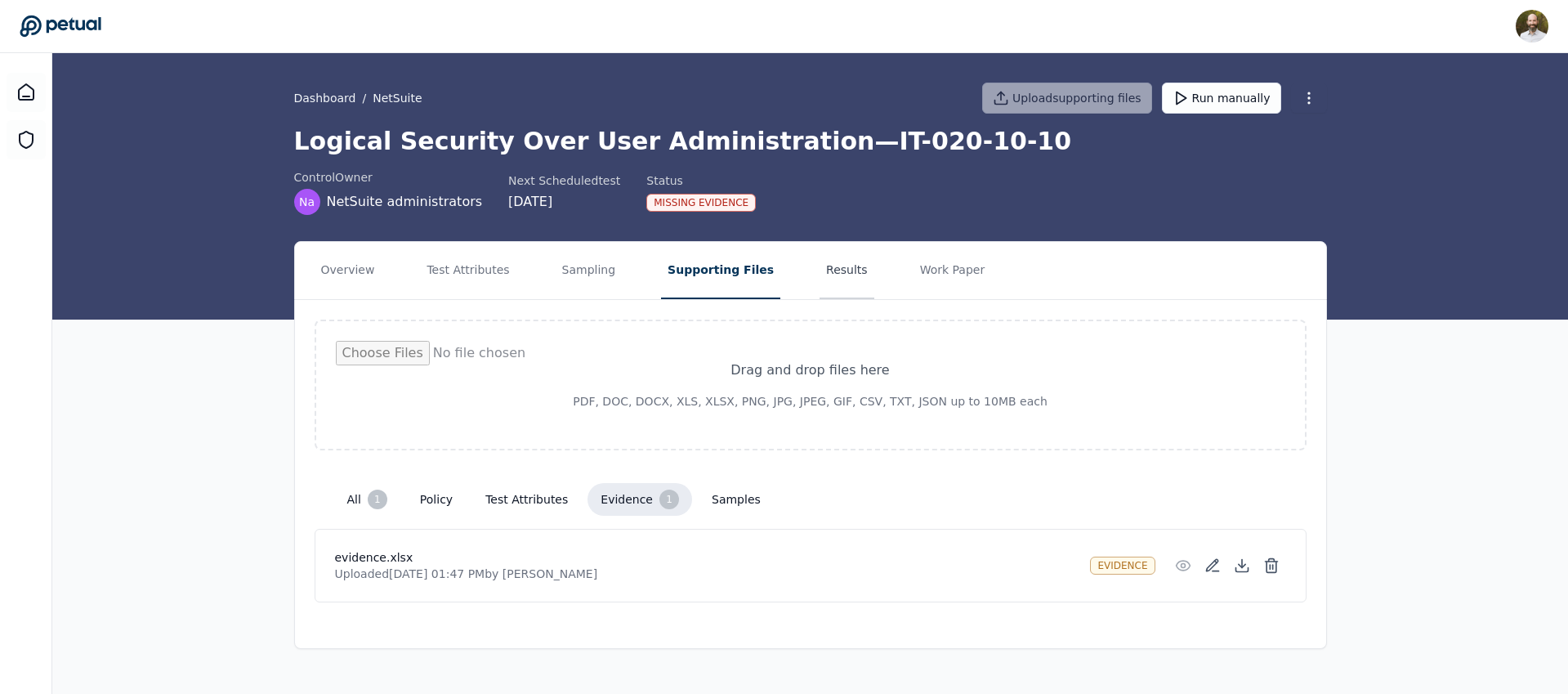
click at [828, 258] on button "Results" at bounding box center [847, 270] width 55 height 57
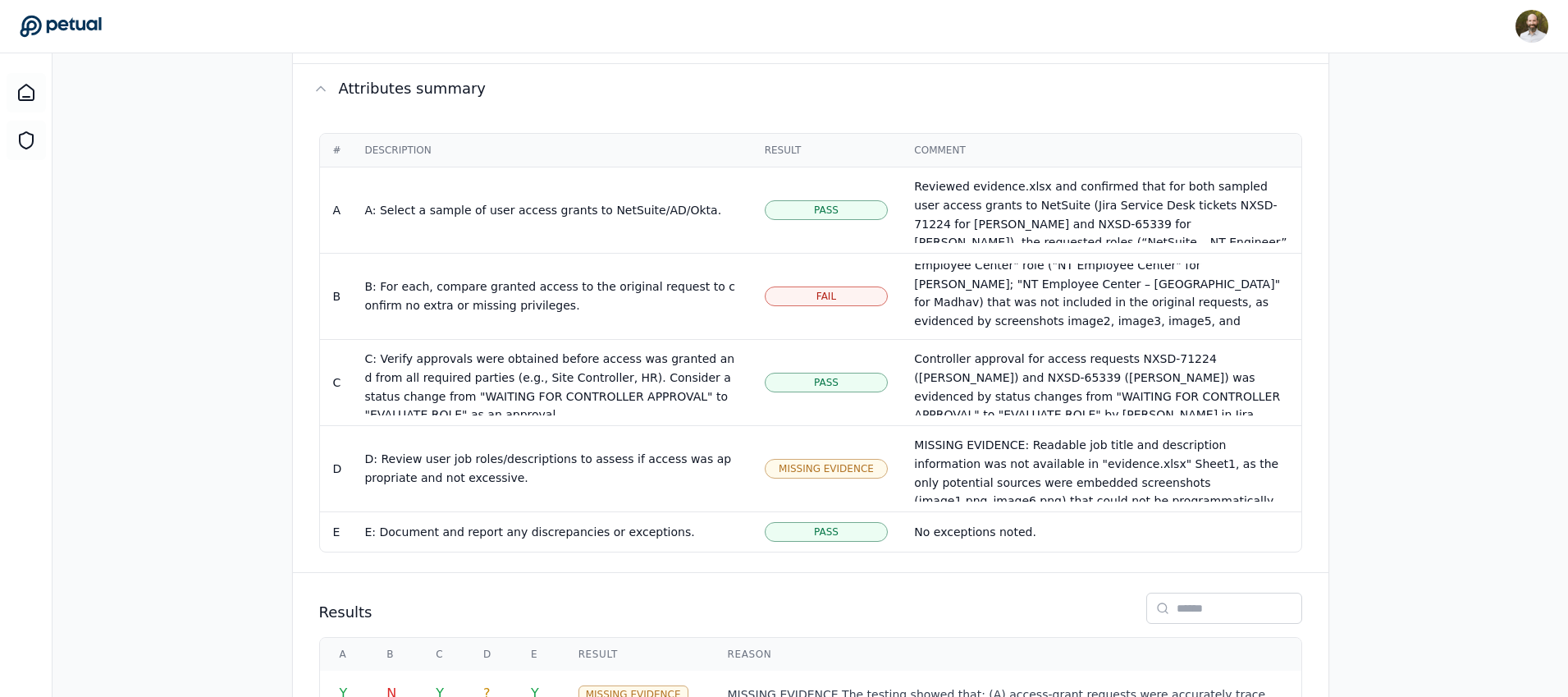
click at [207, 391] on div "Overview Test Attributes Sampling Supporting Files Results Work Paper Control s…" at bounding box center [810, 2] width 1516 height 1522
click at [268, 364] on div "Overview Test Attributes Sampling Supporting Files Results Work Paper Control s…" at bounding box center [810, 2] width 1516 height 1522
click at [159, 324] on div "Overview Test Attributes Sampling Supporting Files Results Work Paper Control s…" at bounding box center [810, 2] width 1516 height 1522
